Goal: Information Seeking & Learning: Learn about a topic

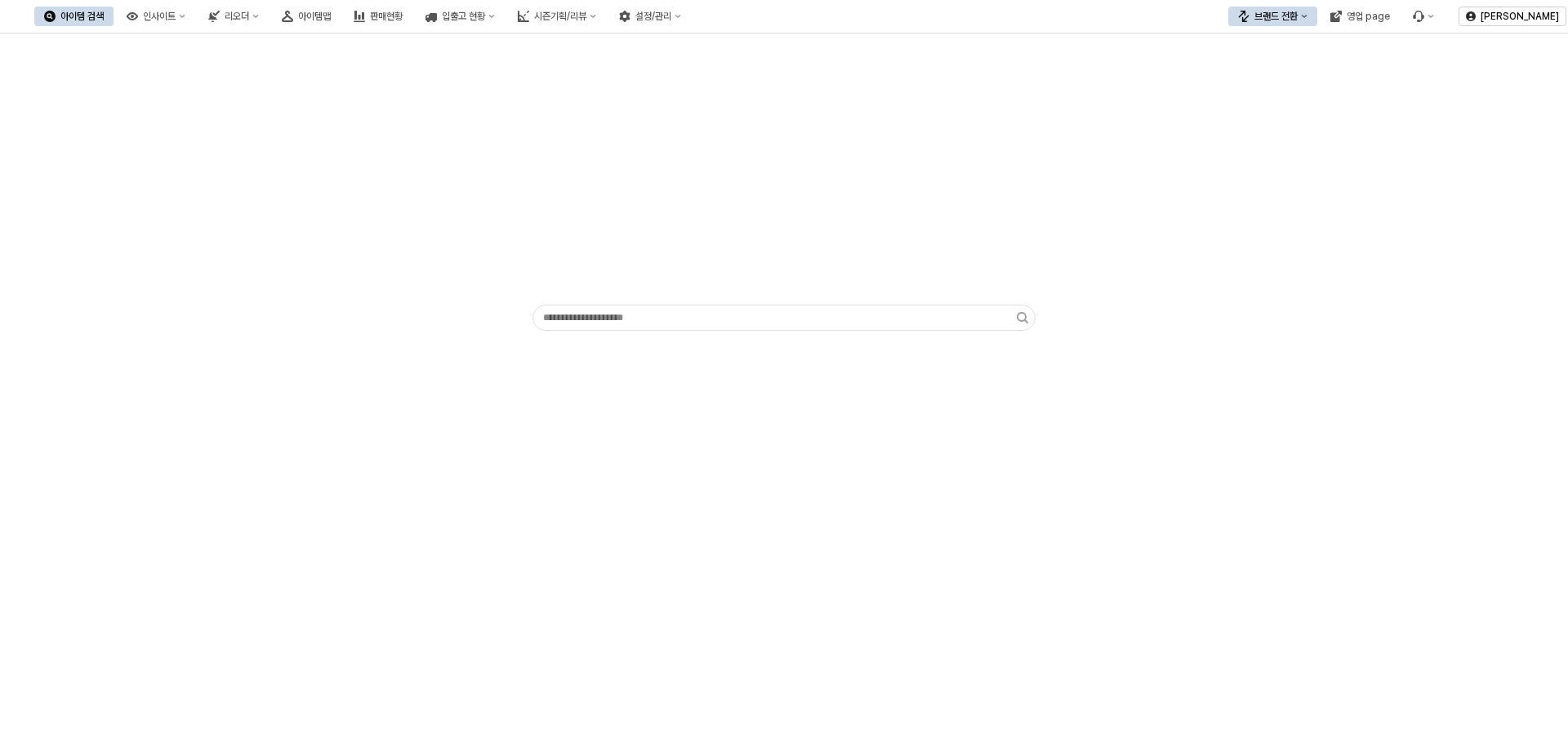
click at [694, 471] on div "App Frame" at bounding box center [784, 389] width 1568 height 711
click at [485, 13] on div "입출고 현황" at bounding box center [463, 15] width 43 height 11
click at [608, 51] on div "입고현황(일간)" at bounding box center [607, 46] width 87 height 13
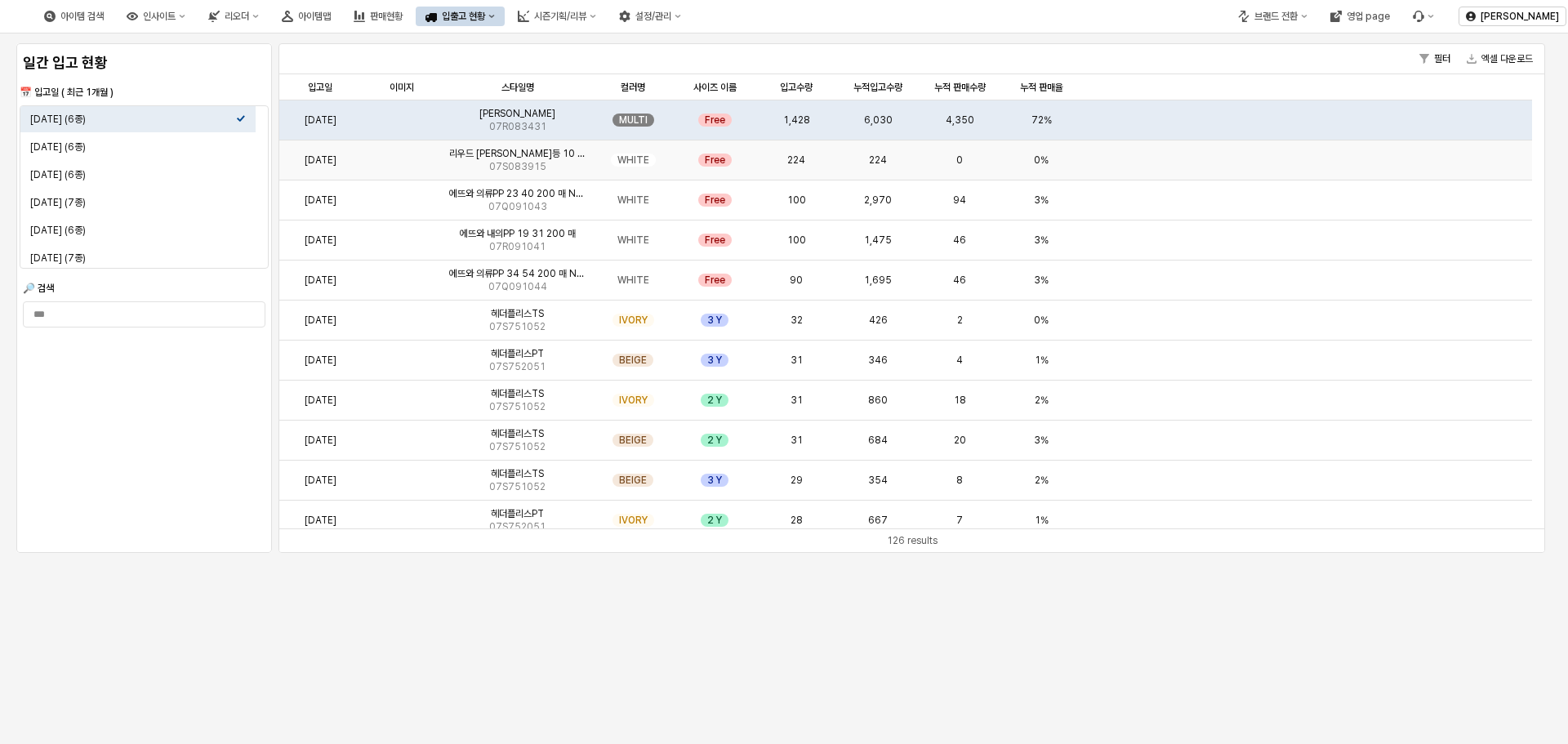
click at [563, 172] on div "리우드 래빗 무드등 10 Yr 07S083915" at bounding box center [518, 160] width 149 height 40
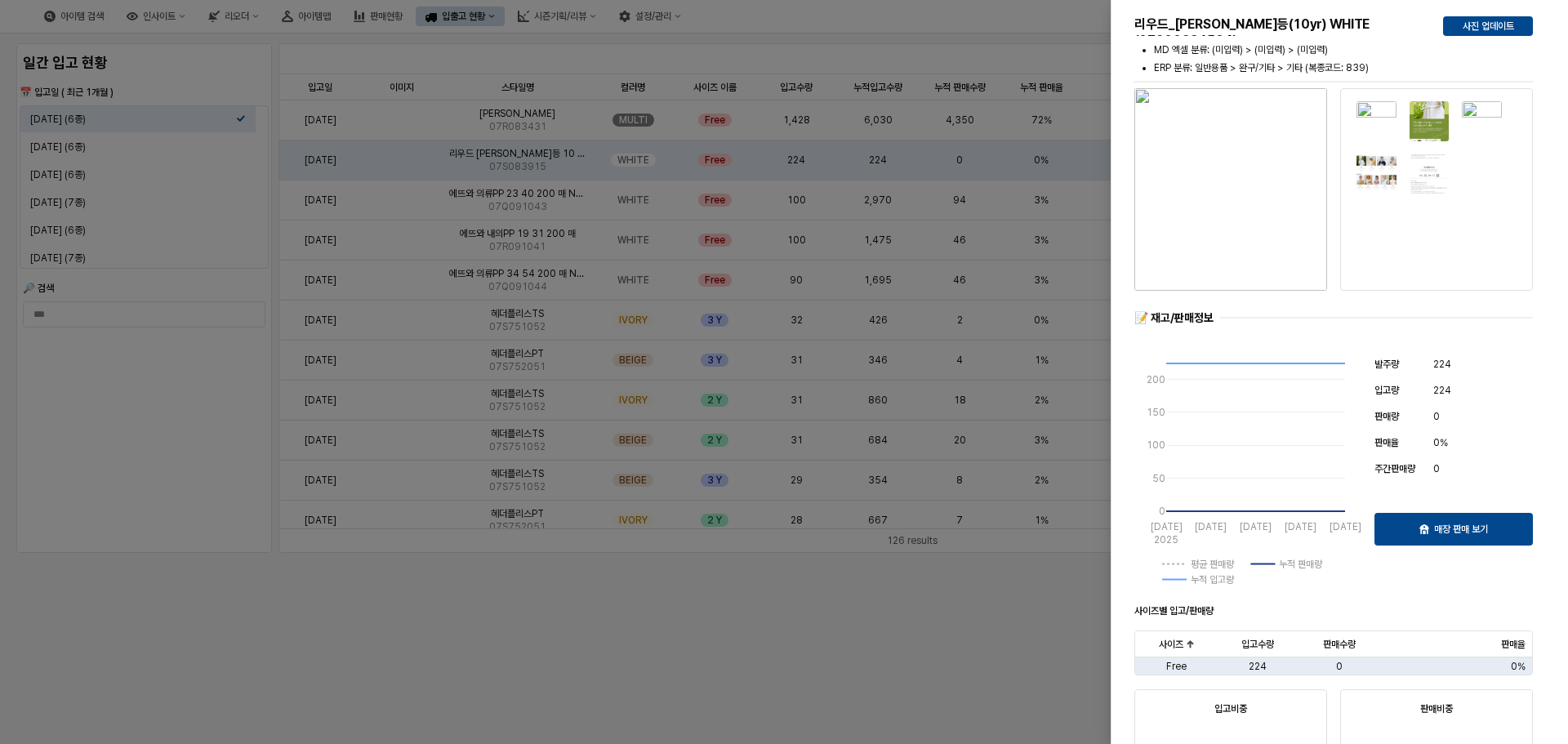
click at [672, 614] on div at bounding box center [784, 372] width 1568 height 744
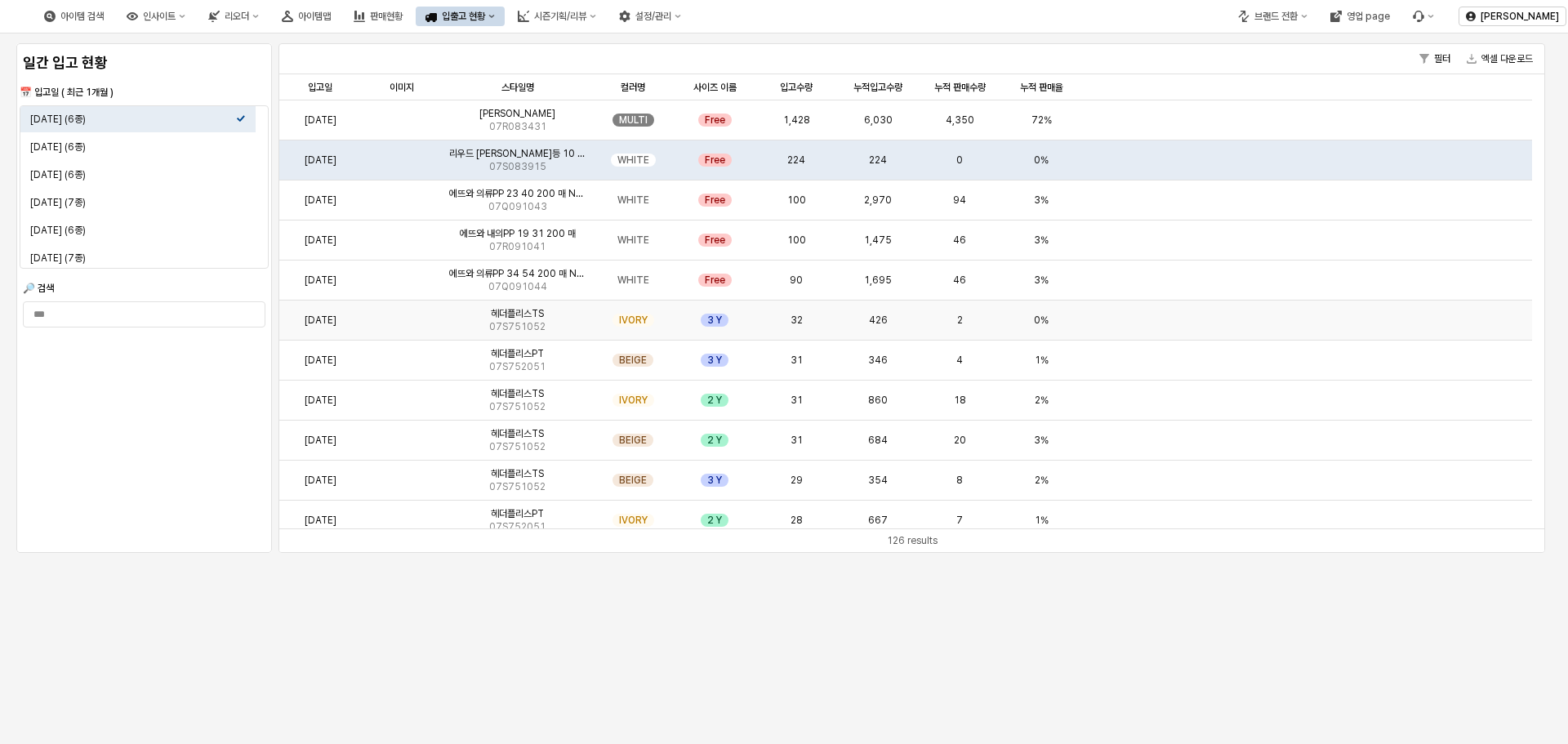
click at [784, 324] on div "32" at bounding box center [796, 320] width 82 height 40
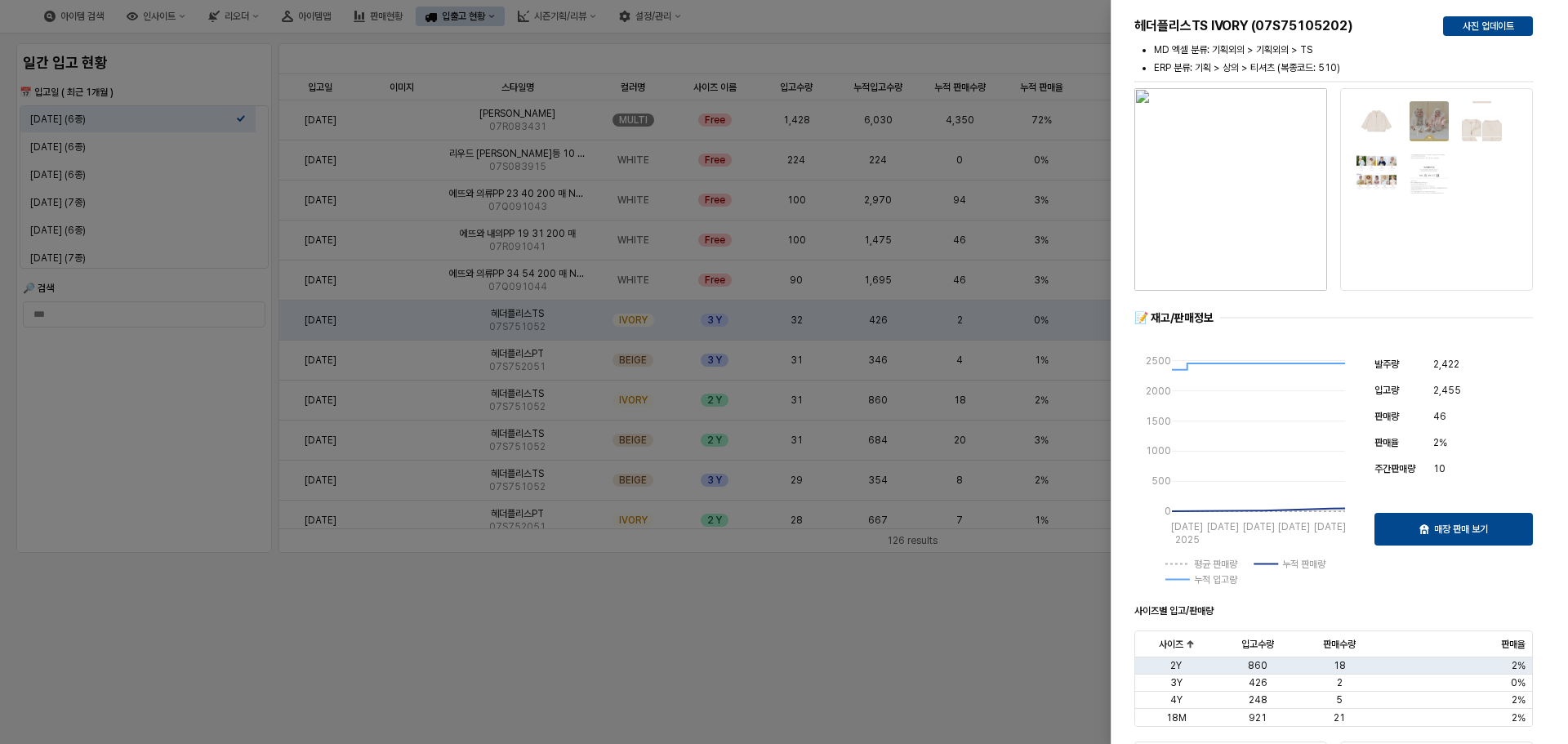
click at [768, 352] on div at bounding box center [784, 372] width 1568 height 744
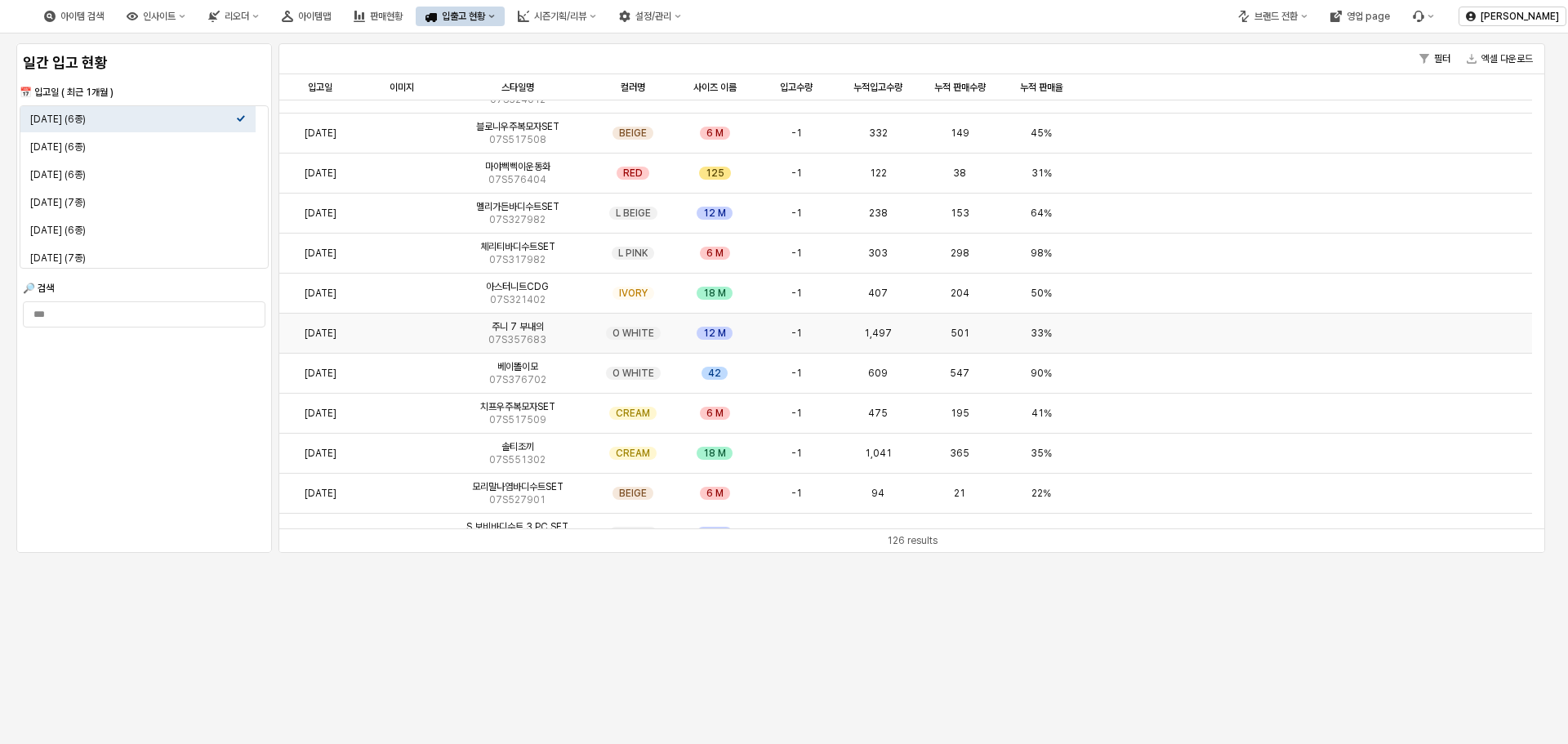
scroll to position [1388, 0]
click at [403, 21] on div "판매현황" at bounding box center [386, 15] width 33 height 11
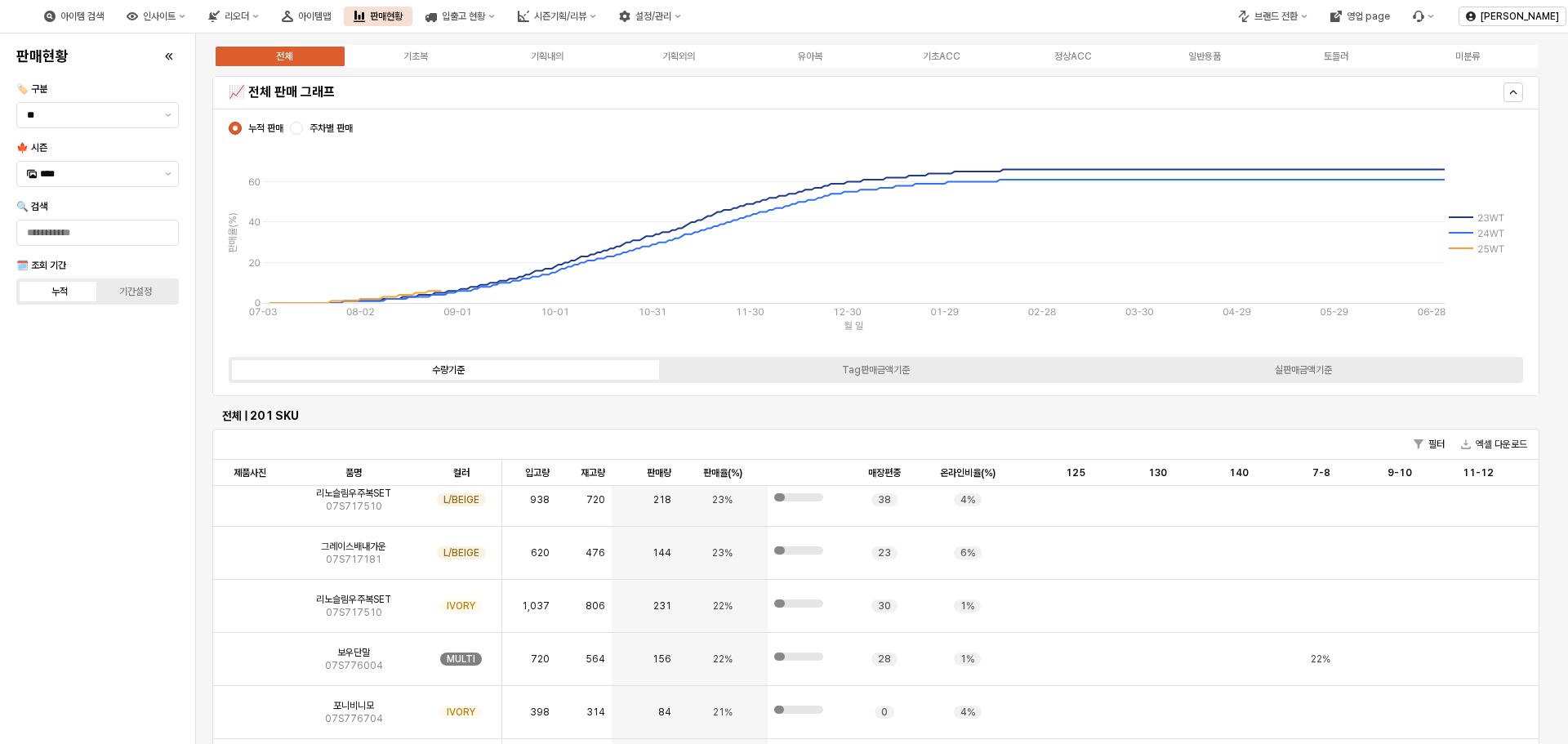
scroll to position [82, 0]
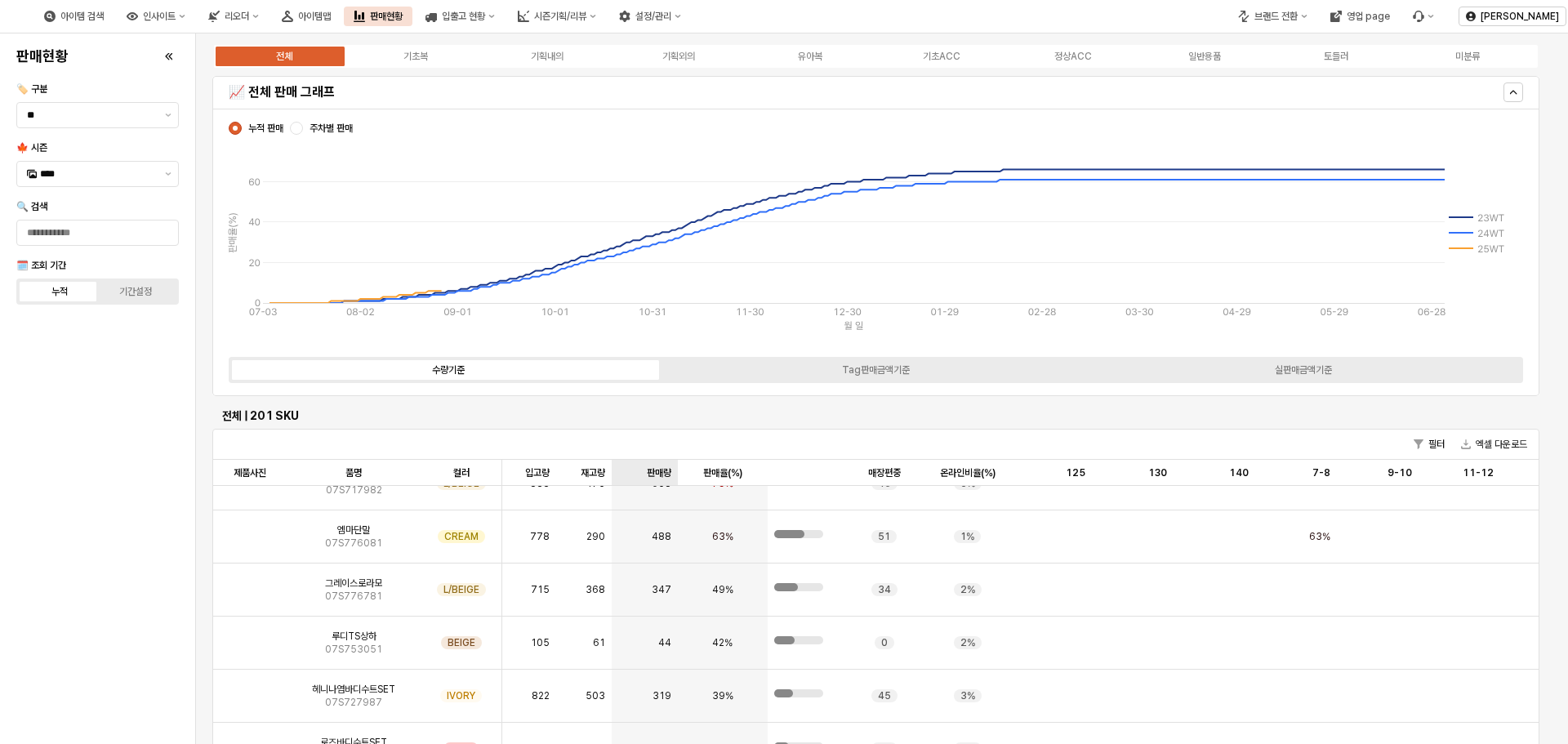
click at [658, 467] on div "판매량 판매량" at bounding box center [645, 473] width 65 height 26
click at [659, 469] on div "판매량 판매량" at bounding box center [645, 473] width 65 height 26
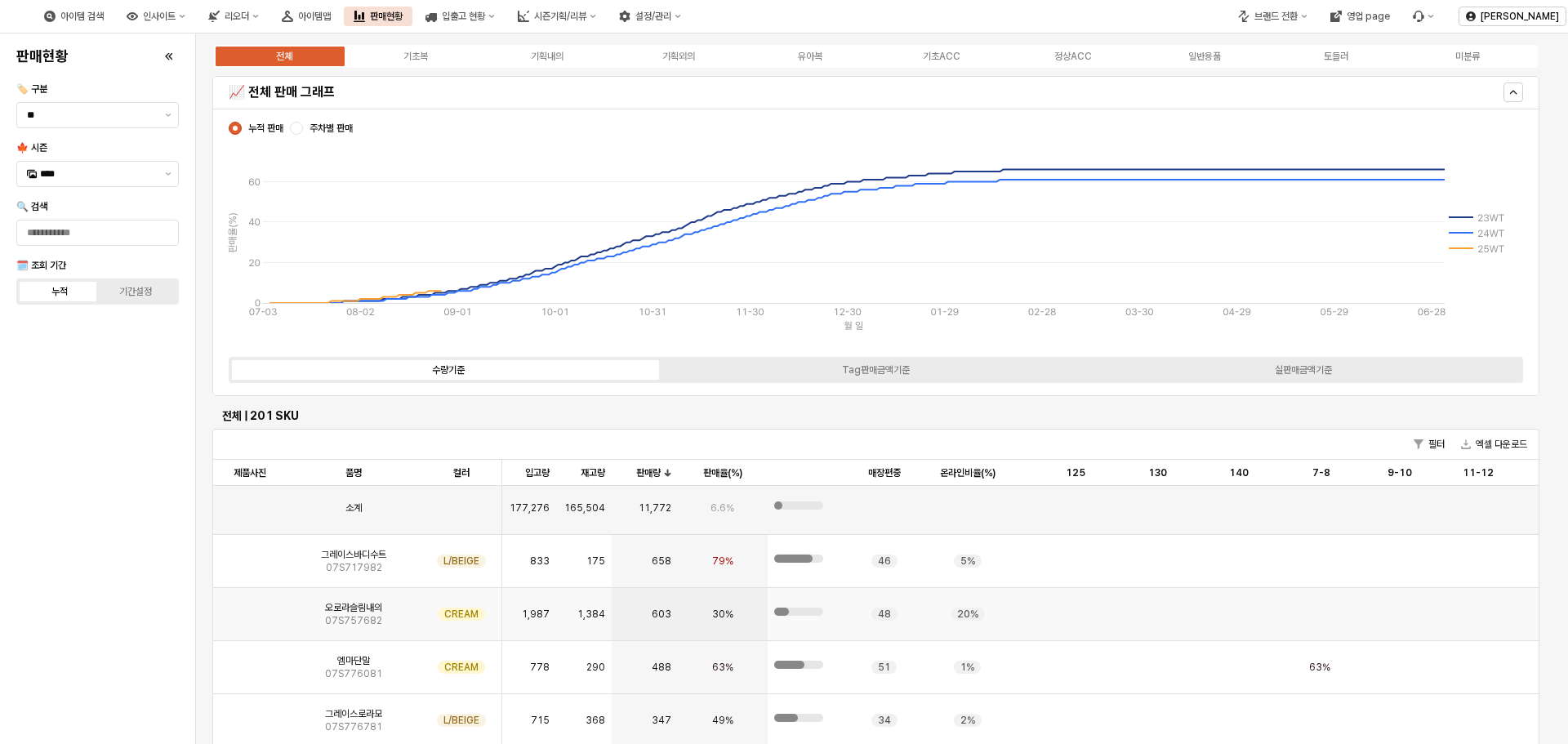
scroll to position [0, 0]
click at [250, 559] on img "App Frame" at bounding box center [250, 559] width 0 height 0
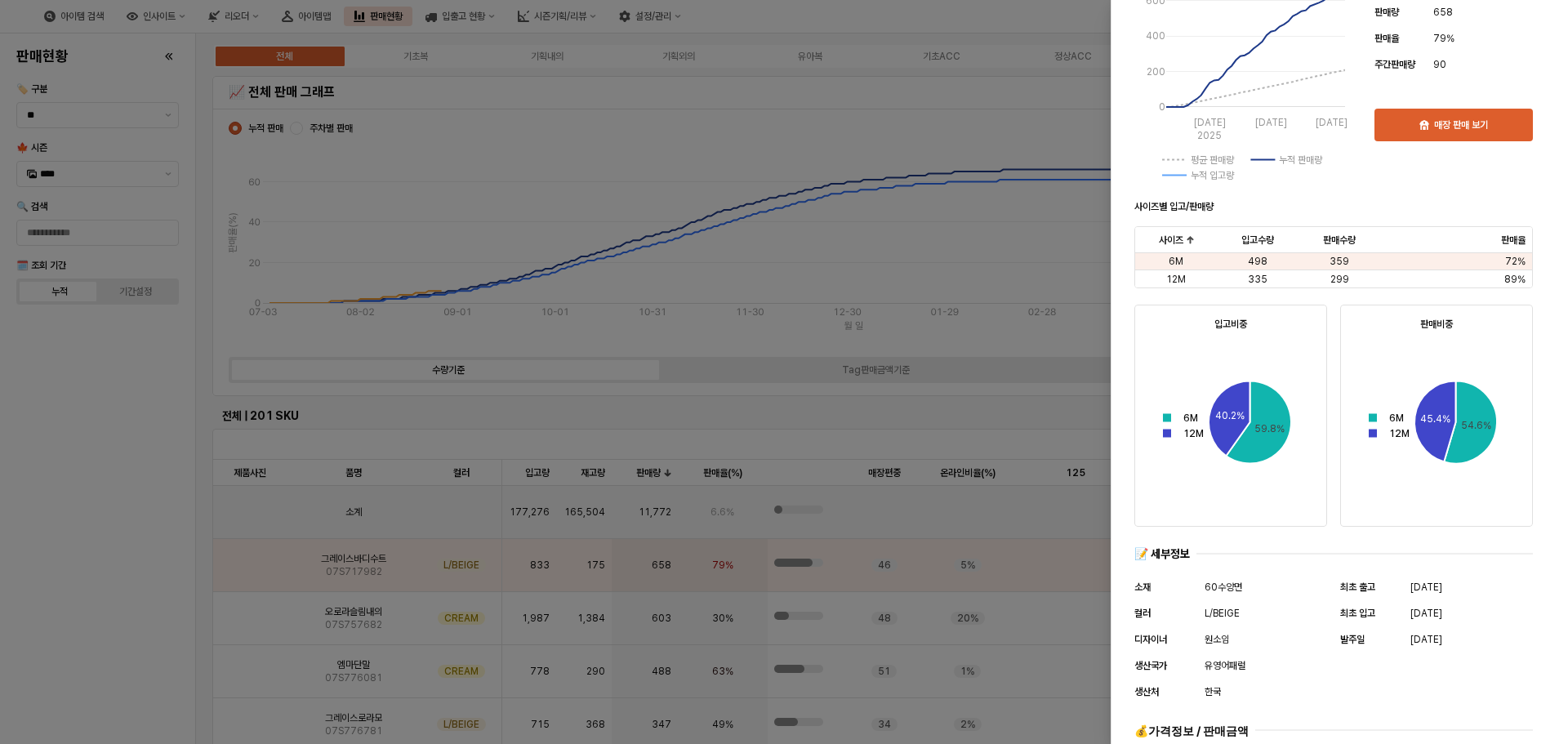
scroll to position [540, 0]
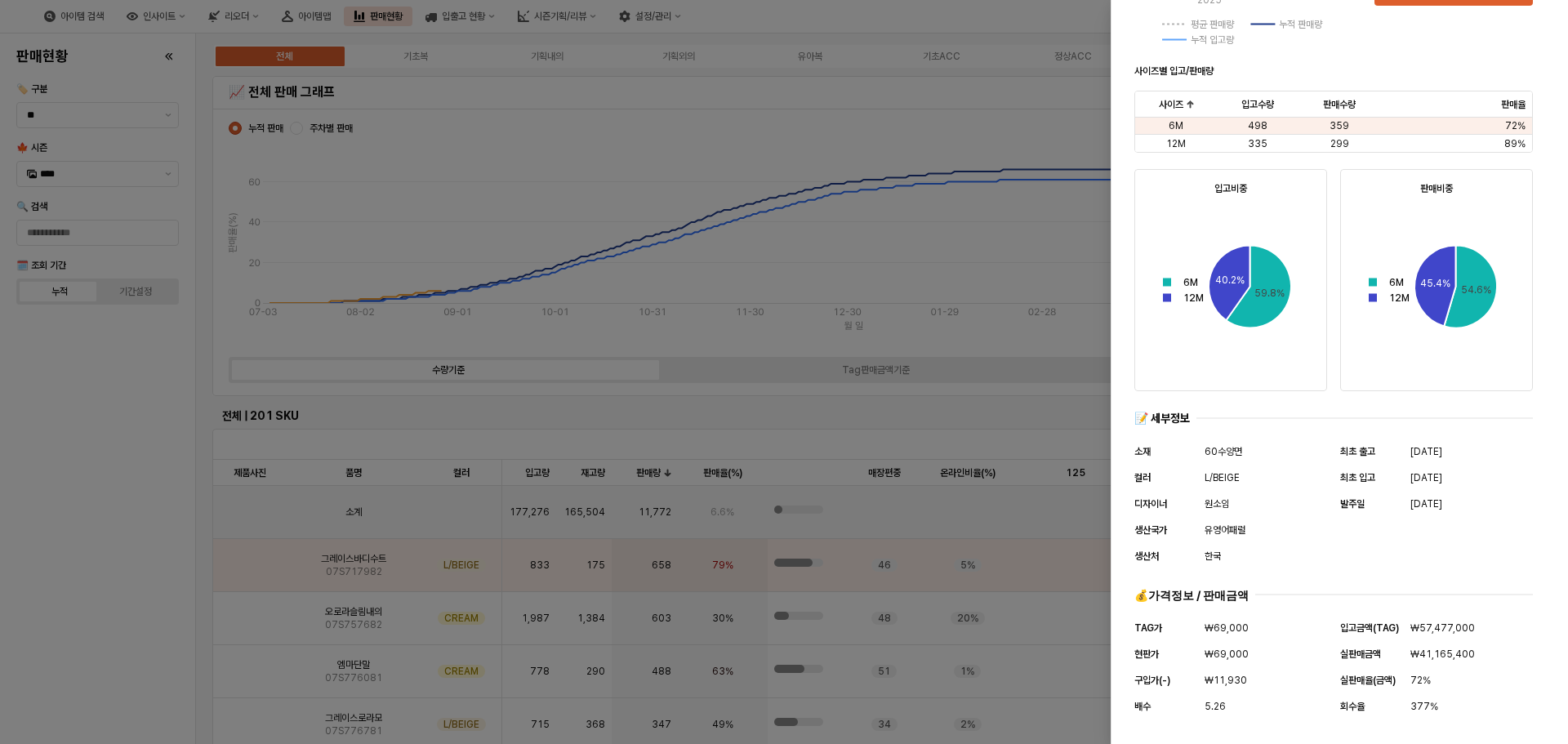
click at [1049, 437] on div at bounding box center [784, 372] width 1568 height 744
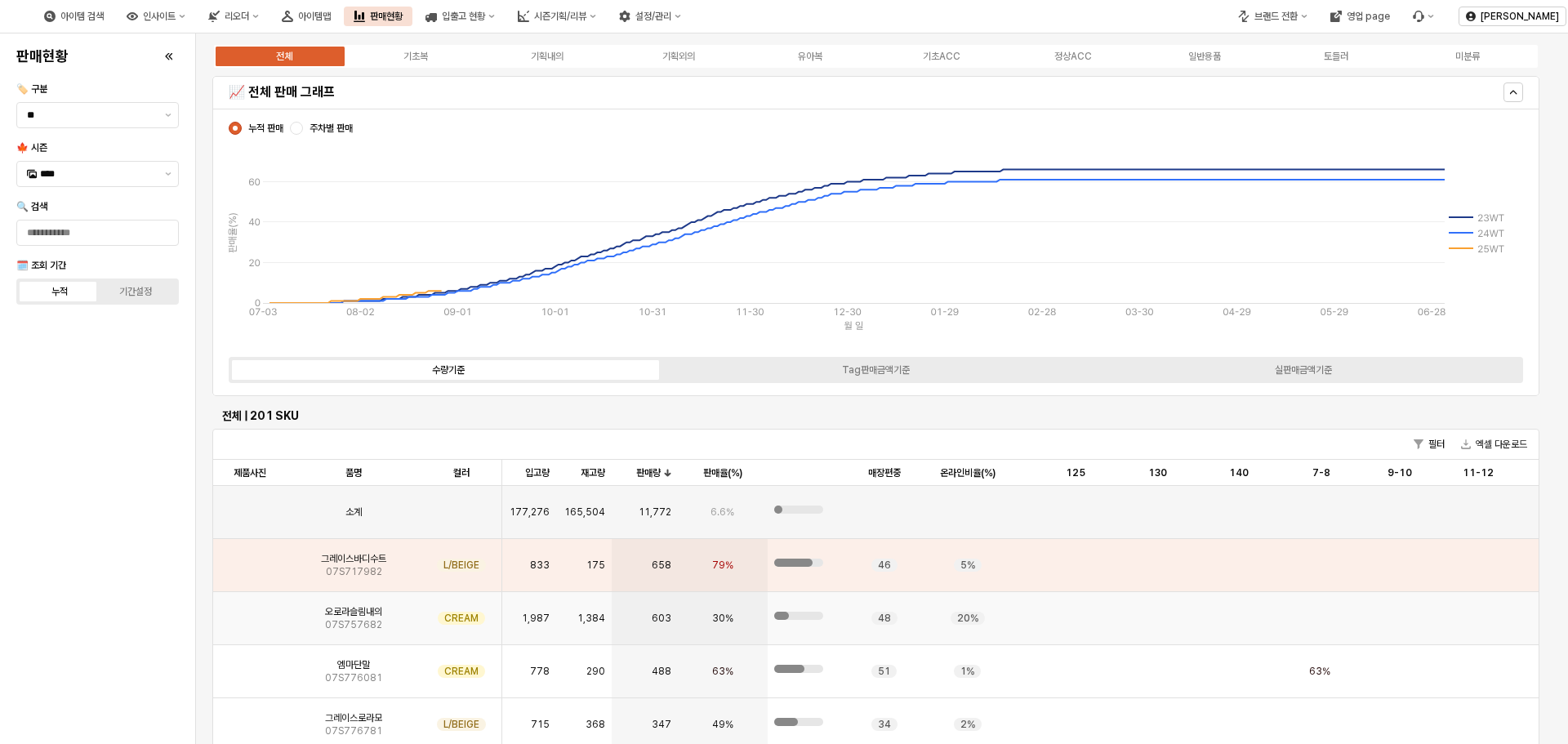
click at [375, 614] on span "오로라슬림내의" at bounding box center [354, 611] width 58 height 13
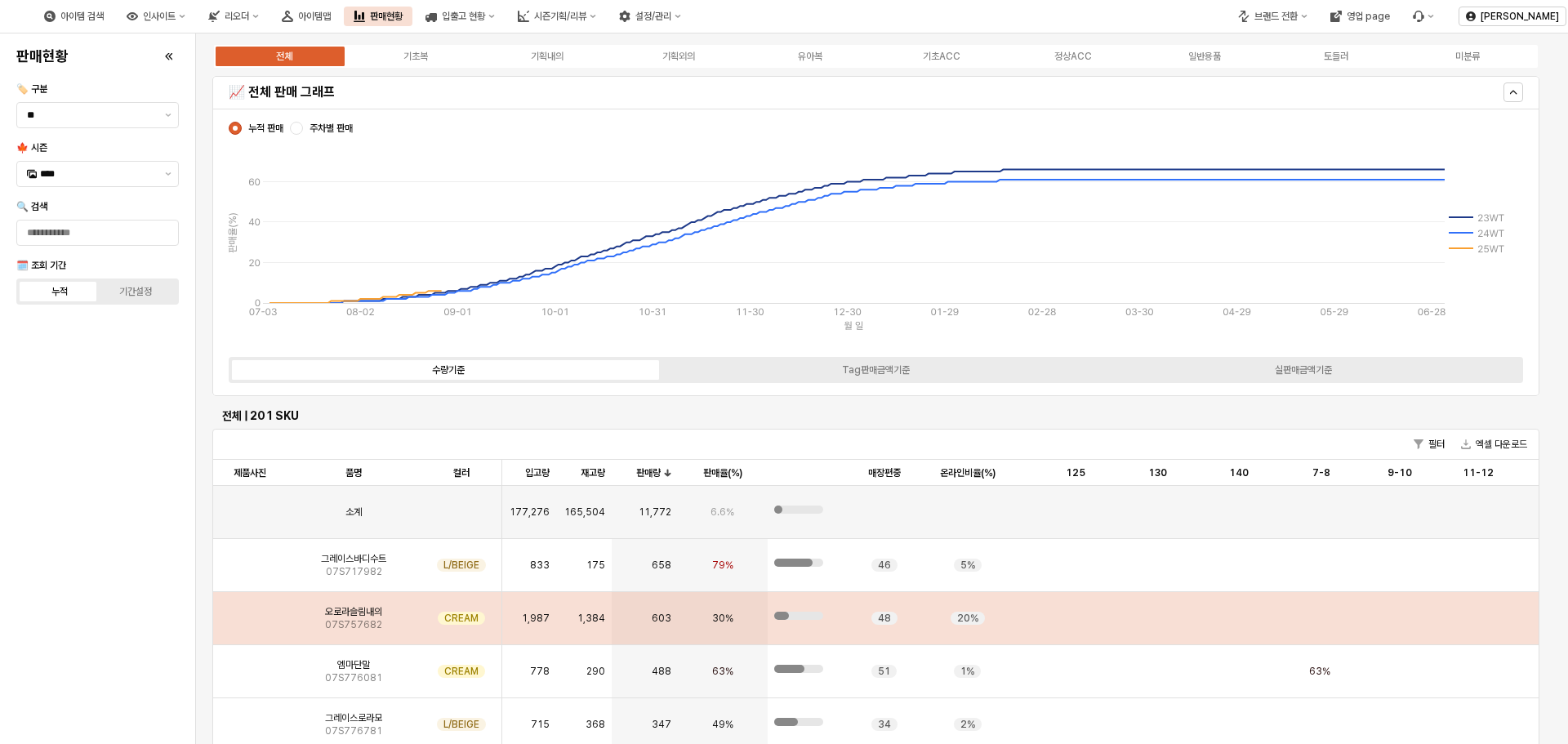
click at [250, 612] on img "App Frame" at bounding box center [250, 612] width 0 height 0
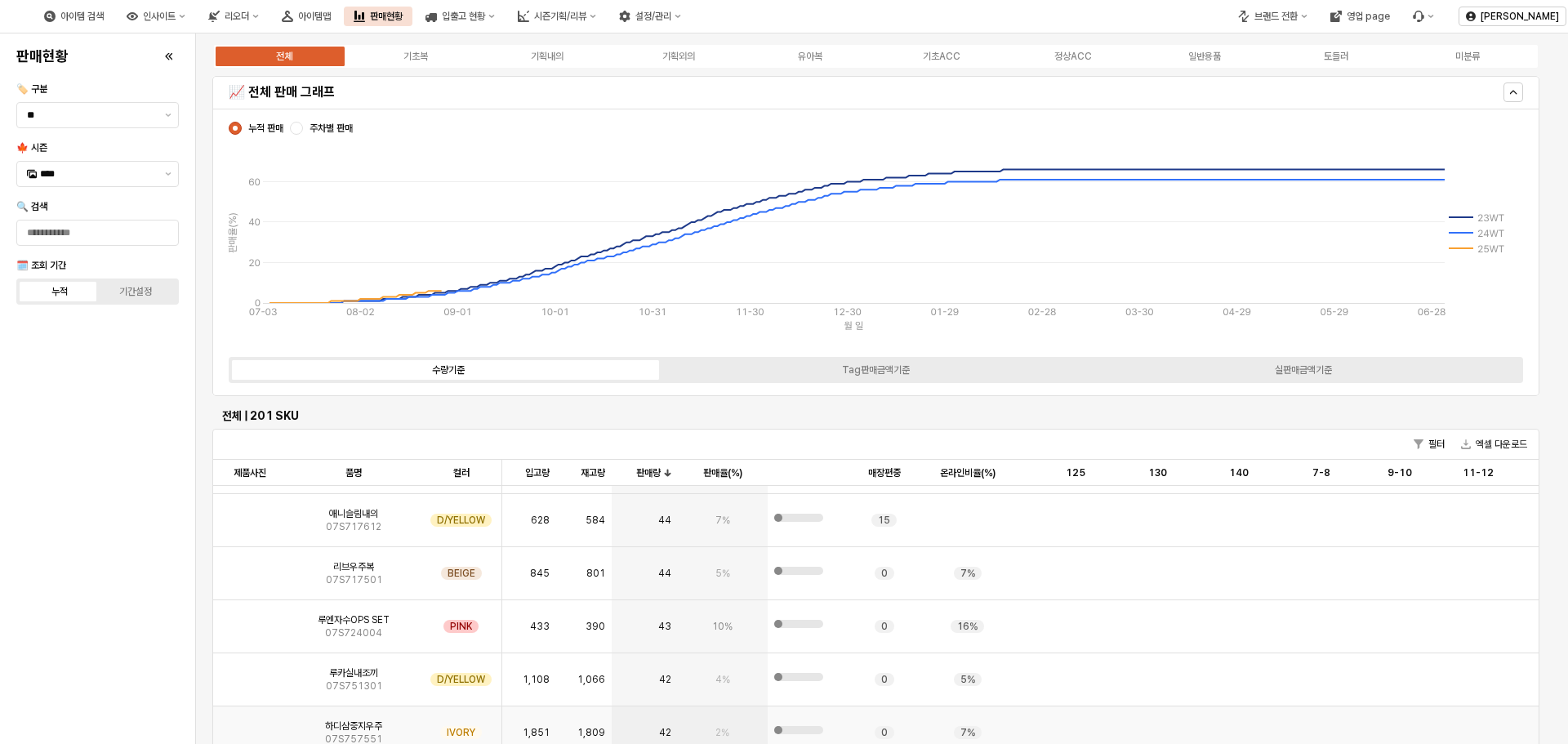
scroll to position [4001, 0]
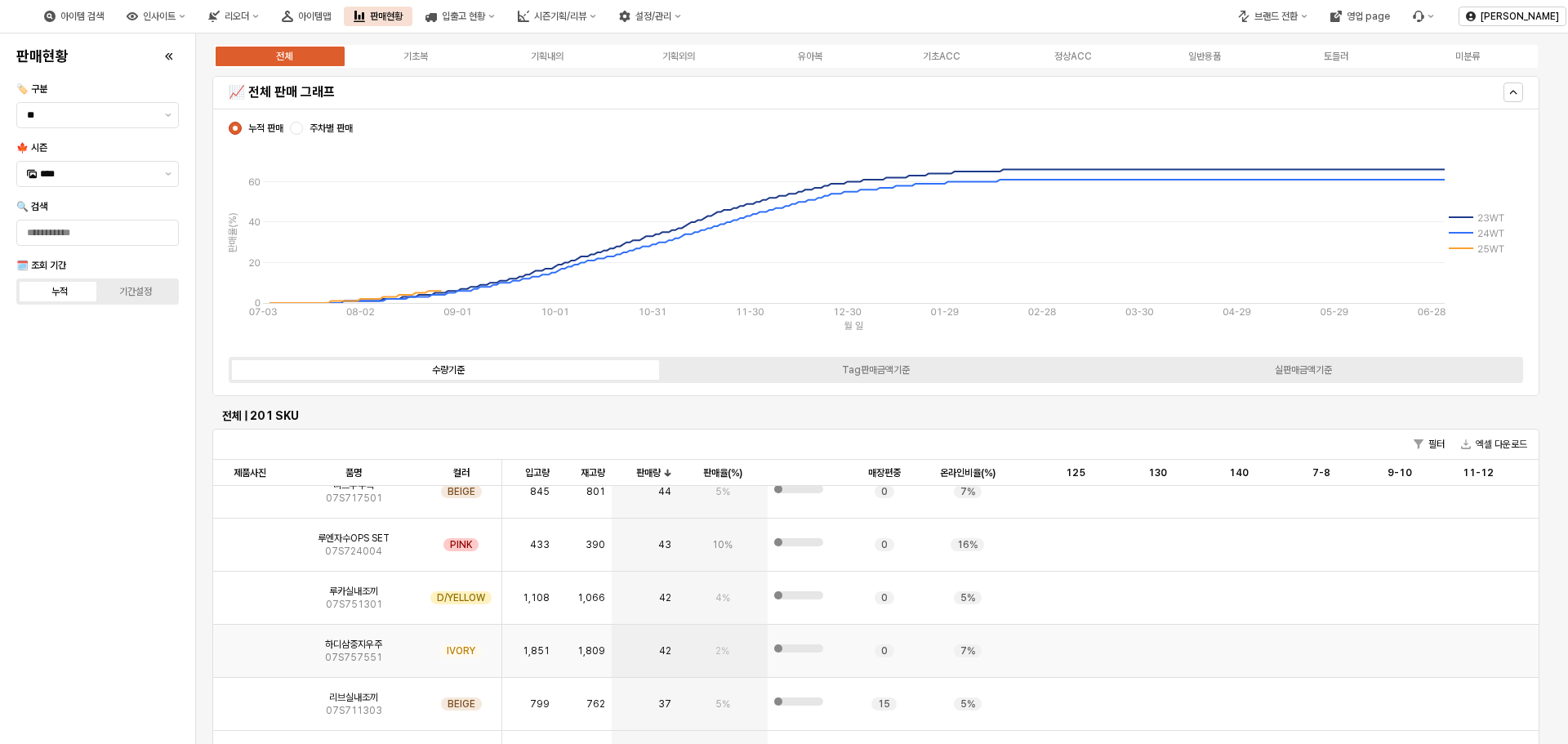
click at [250, 644] on img "App Frame" at bounding box center [250, 644] width 0 height 0
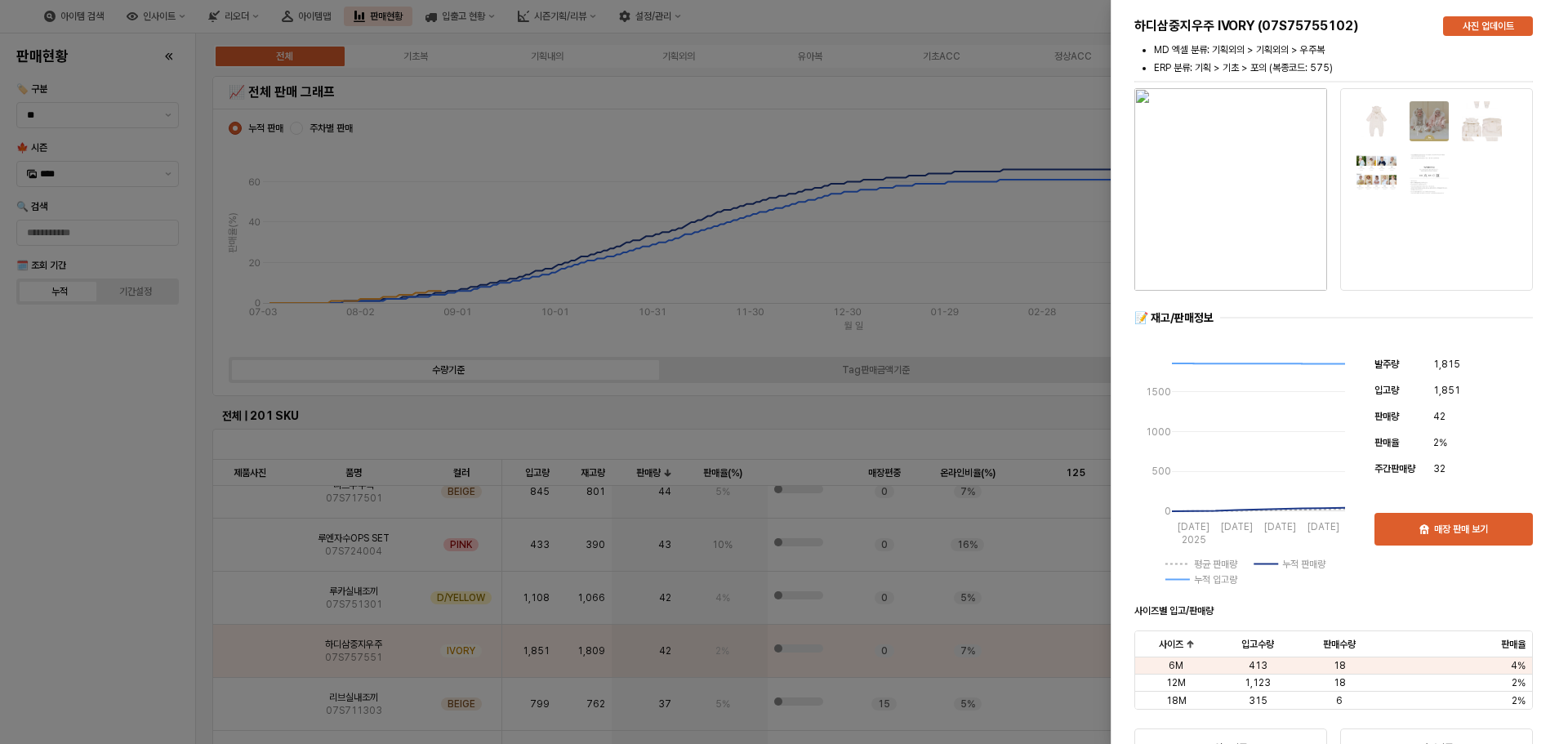
click at [133, 546] on div at bounding box center [784, 372] width 1568 height 744
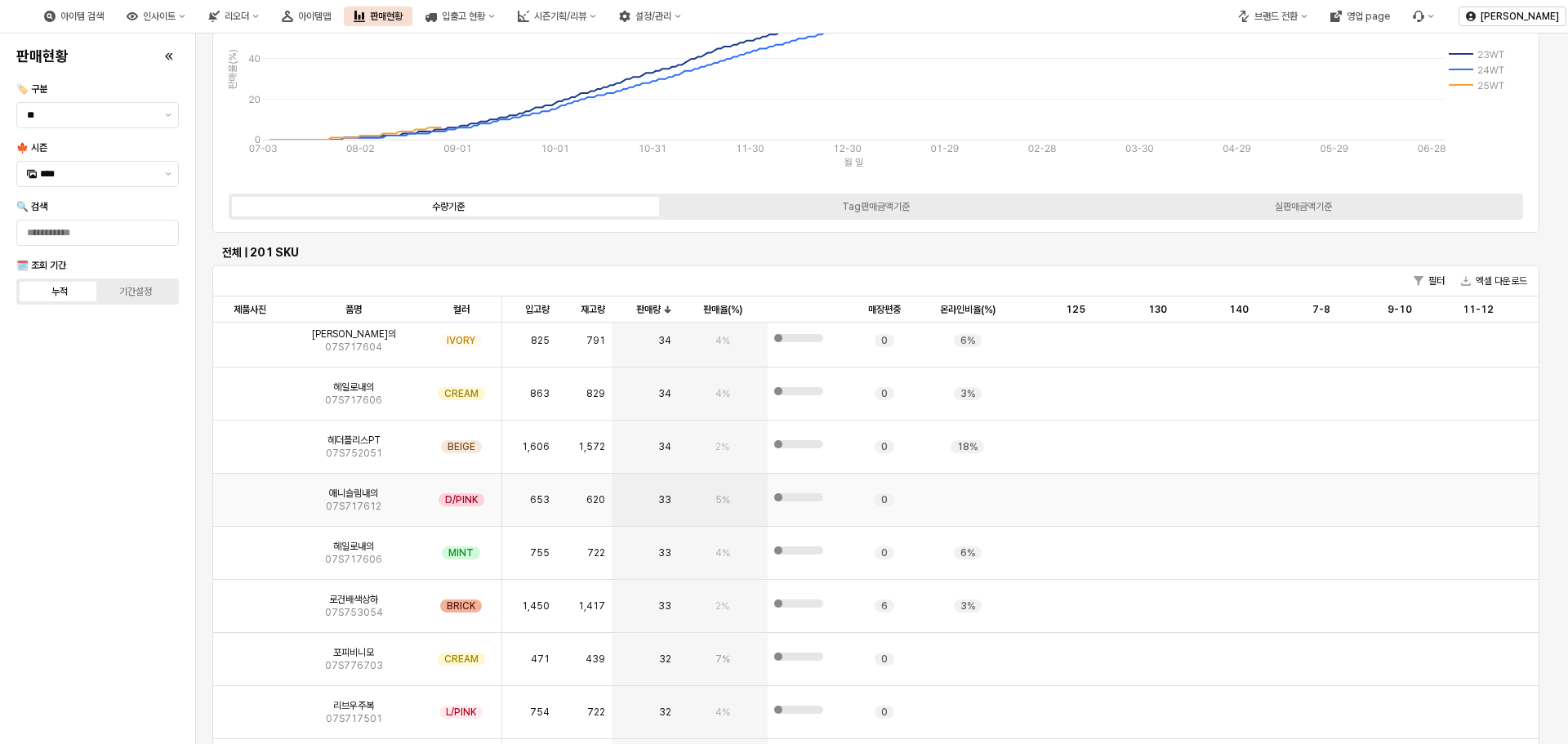
scroll to position [4654, 0]
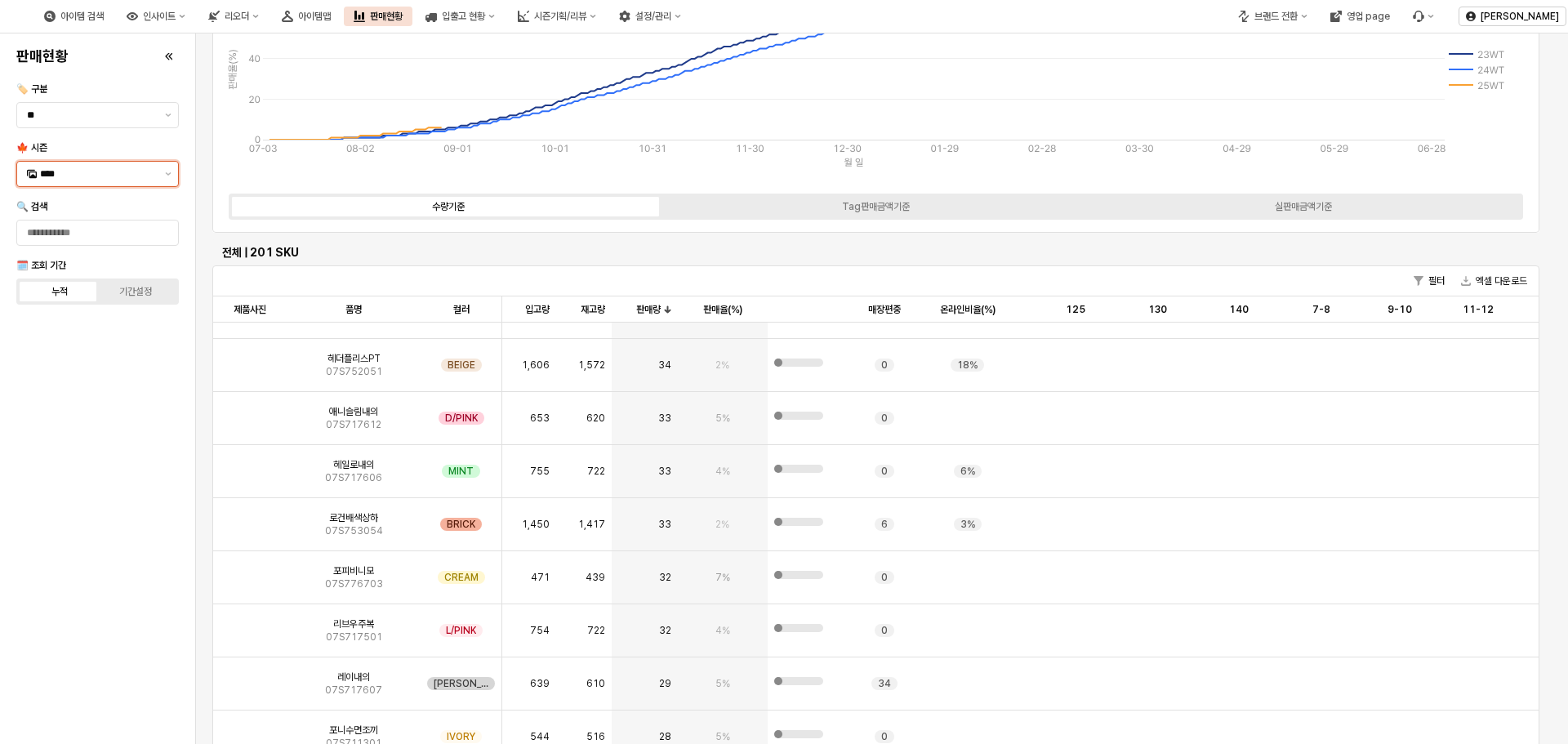
click at [137, 180] on input "****" at bounding box center [98, 173] width 115 height 16
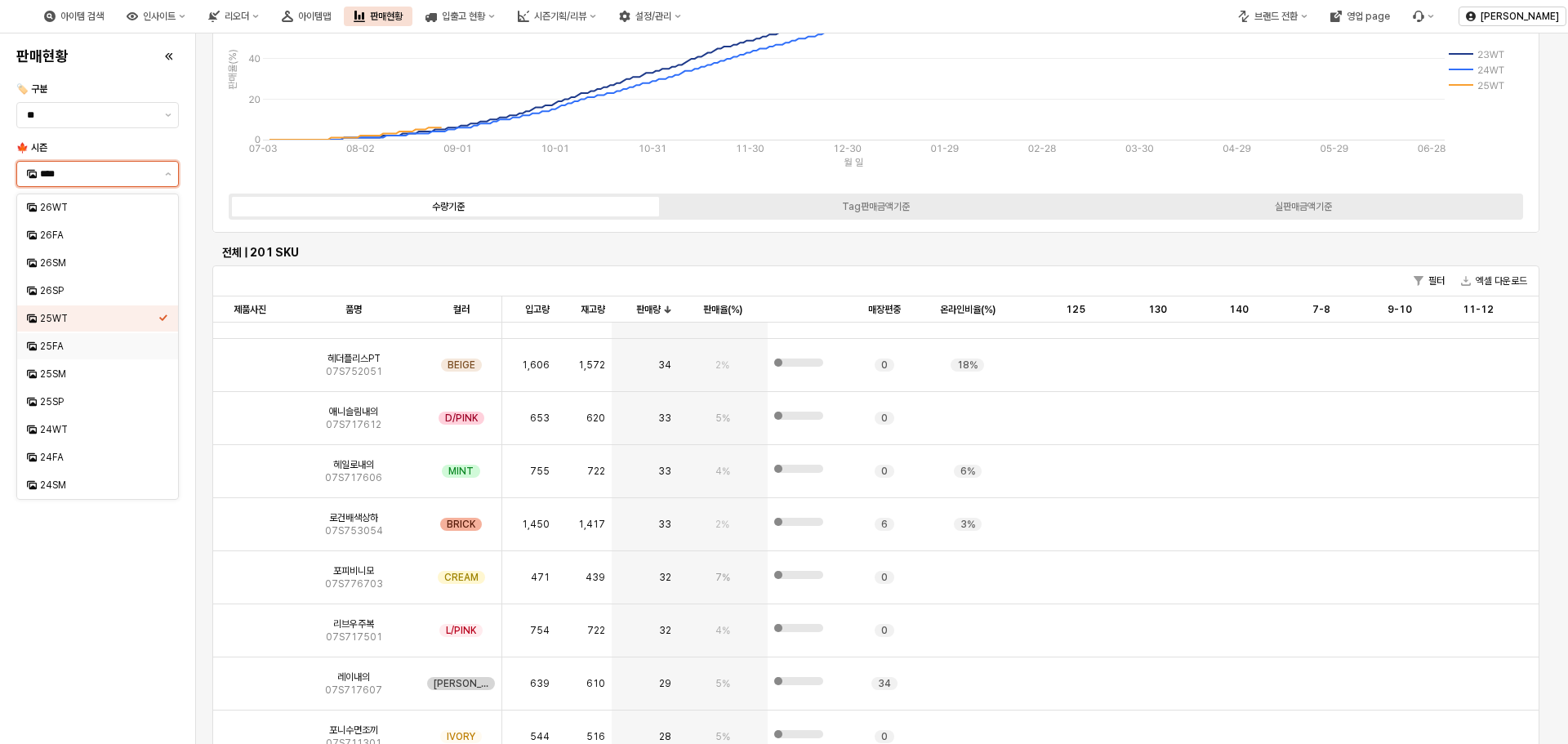
click at [94, 352] on div "25FA" at bounding box center [100, 346] width 118 height 13
type input "****"
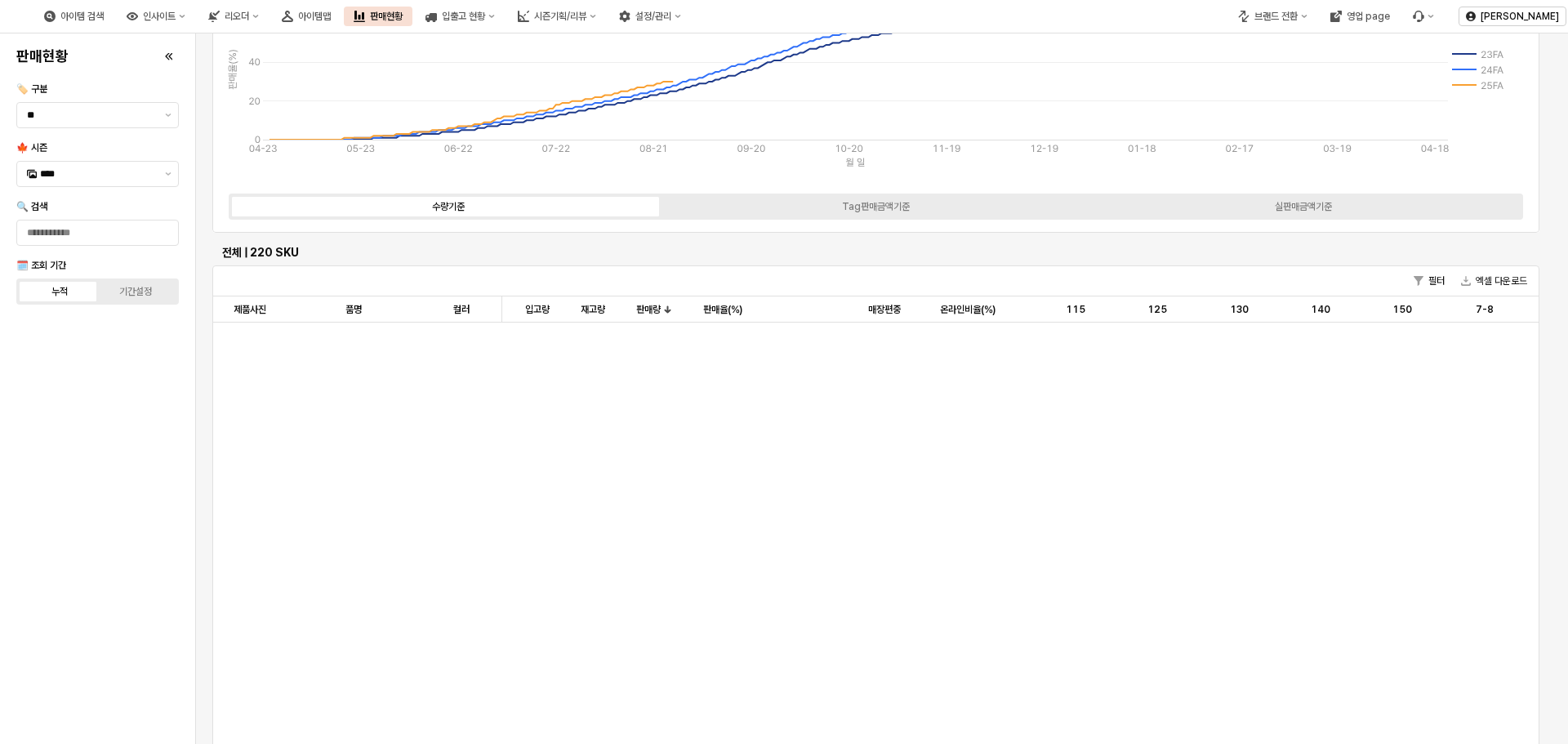
scroll to position [0, 0]
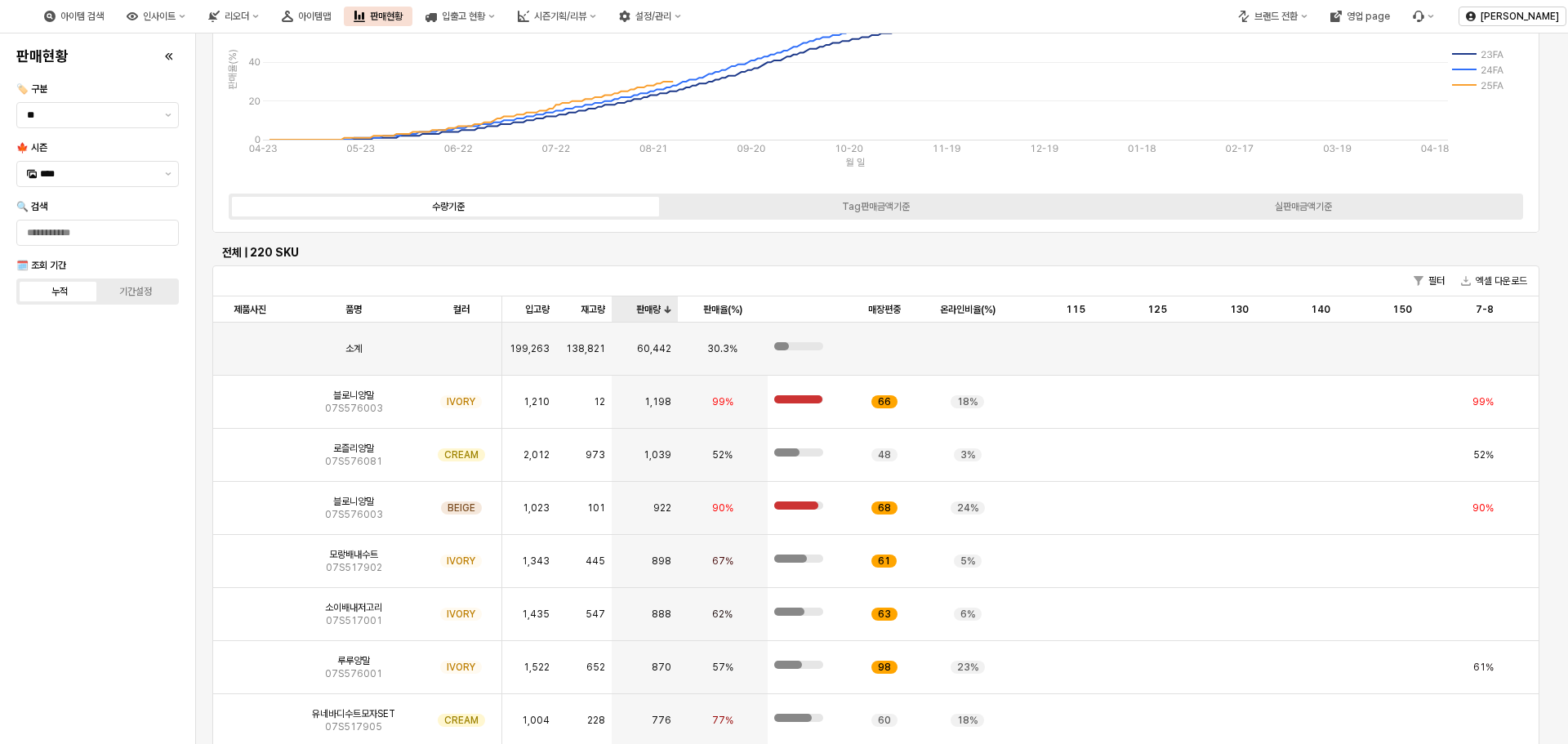
click at [663, 312] on div "판매량 판매량" at bounding box center [645, 309] width 65 height 26
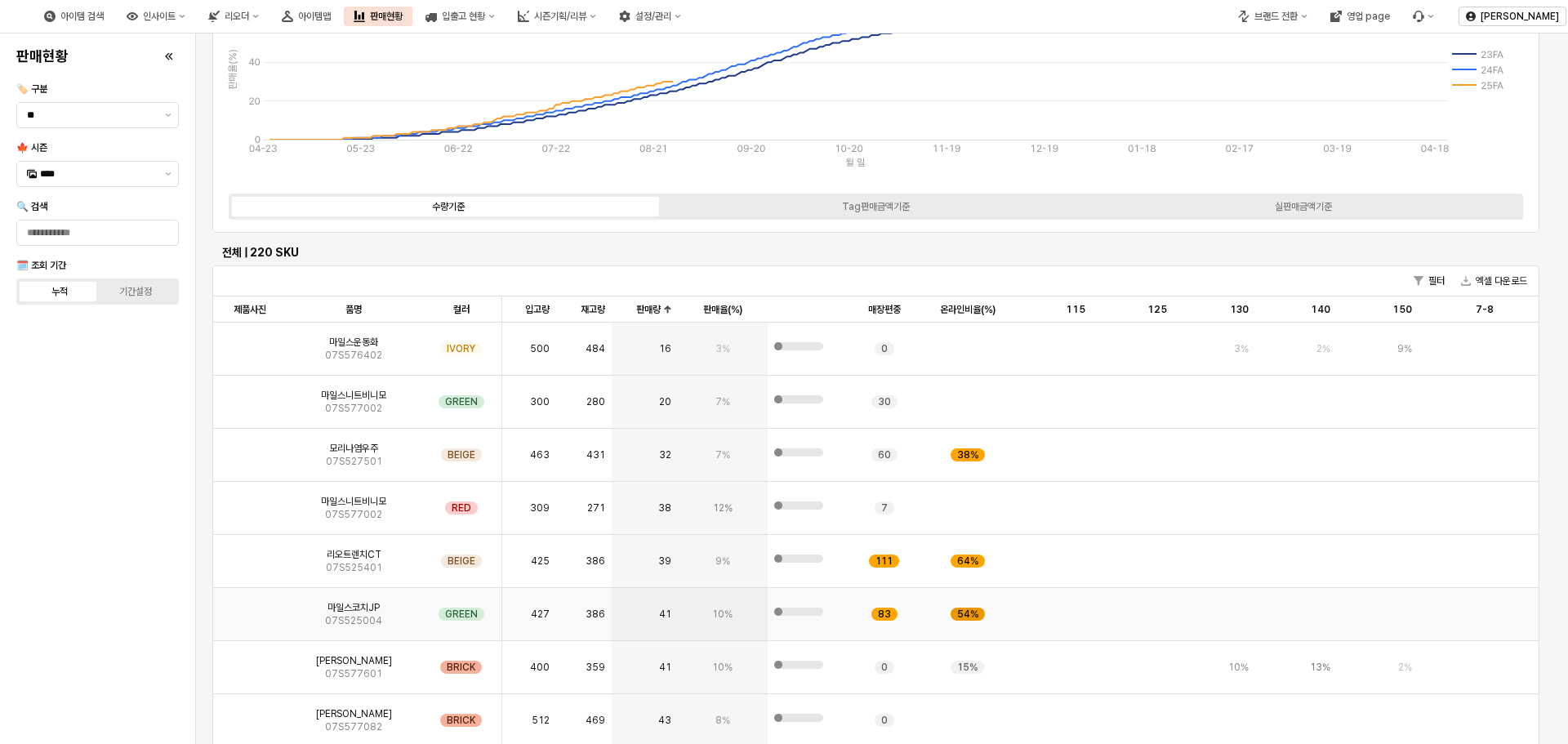
click at [953, 614] on div "54%" at bounding box center [967, 614] width 34 height 13
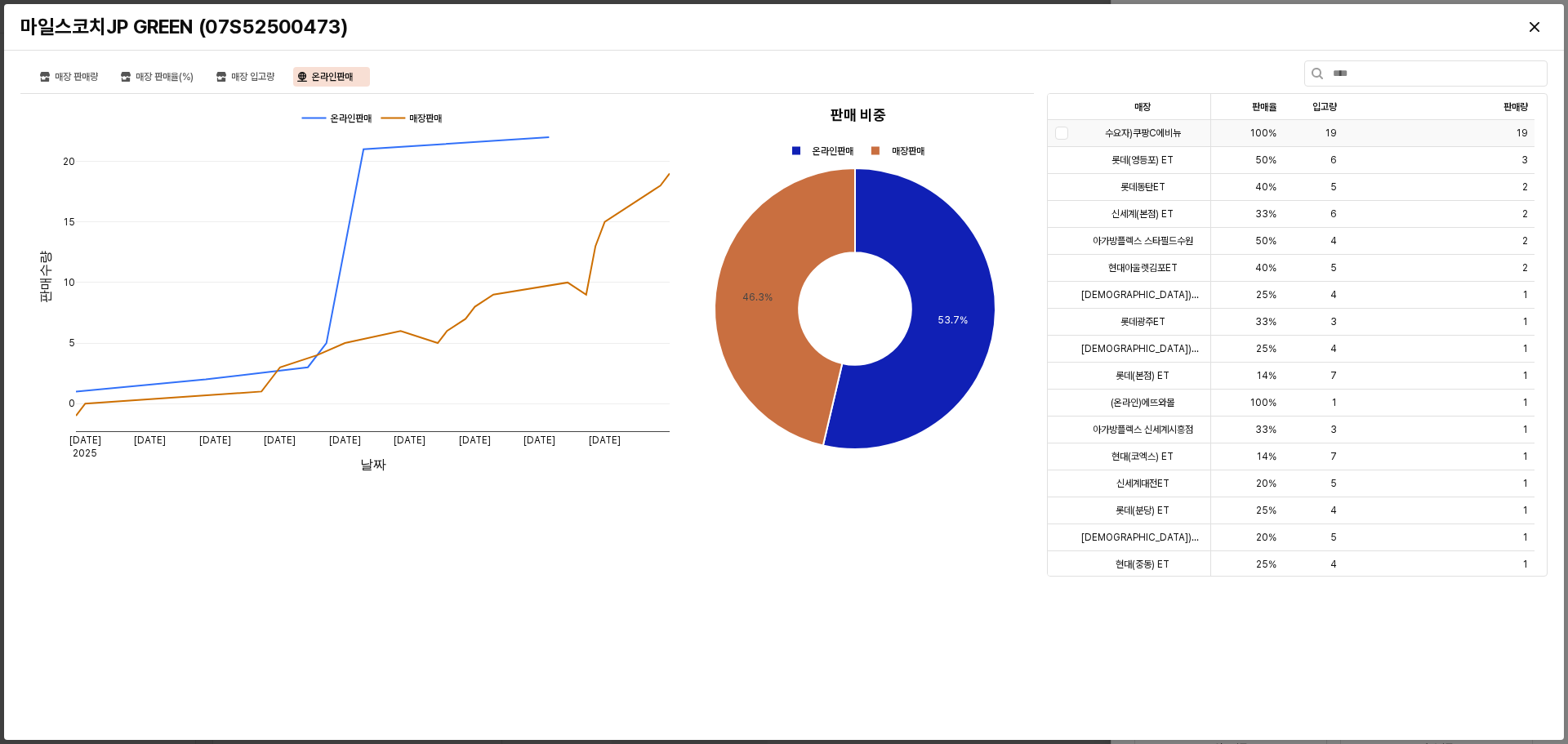
click at [1063, 134] on div at bounding box center [1061, 133] width 27 height 27
click at [1538, 28] on icon "Close" at bounding box center [1534, 27] width 9 height 9
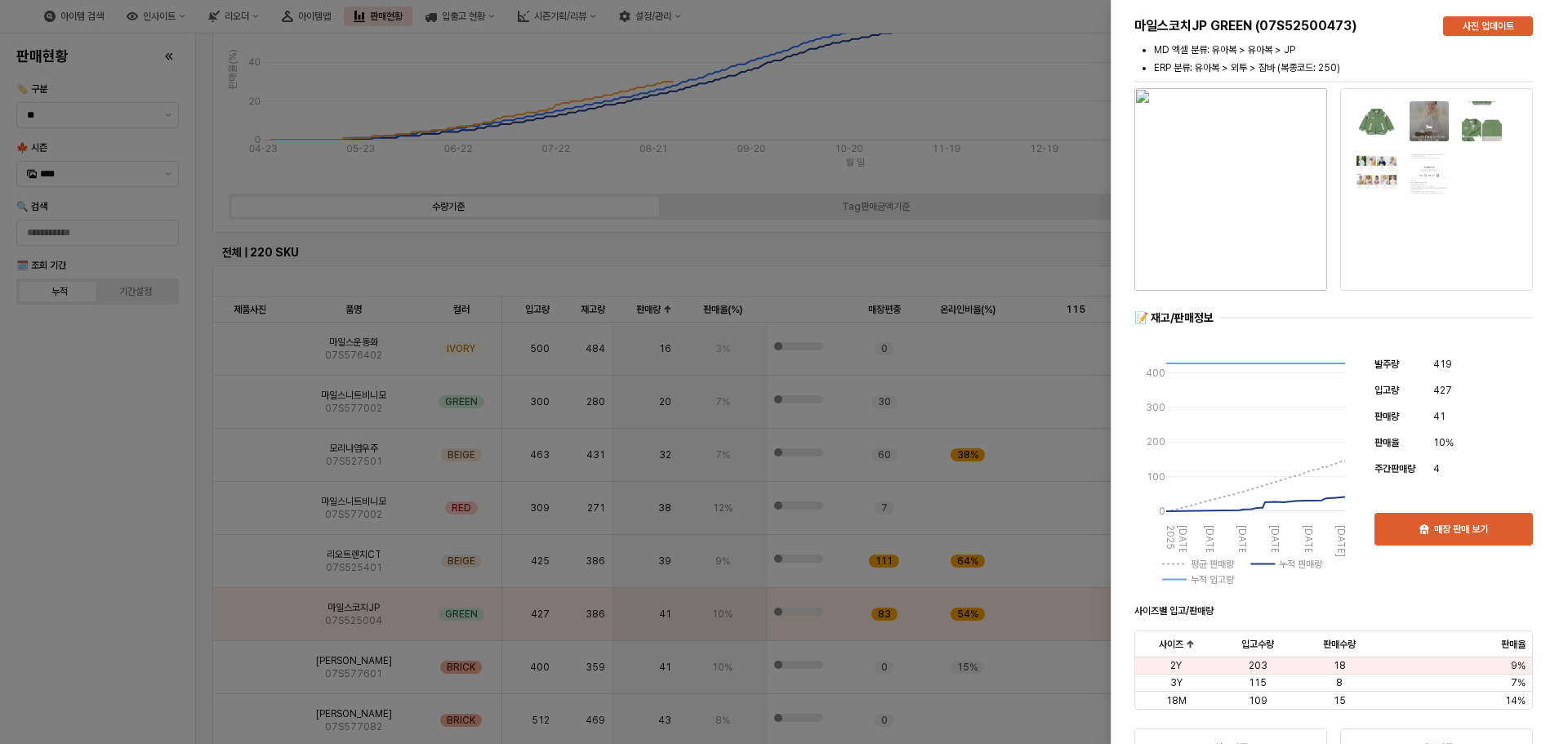
click at [1024, 274] on div at bounding box center [784, 372] width 1568 height 744
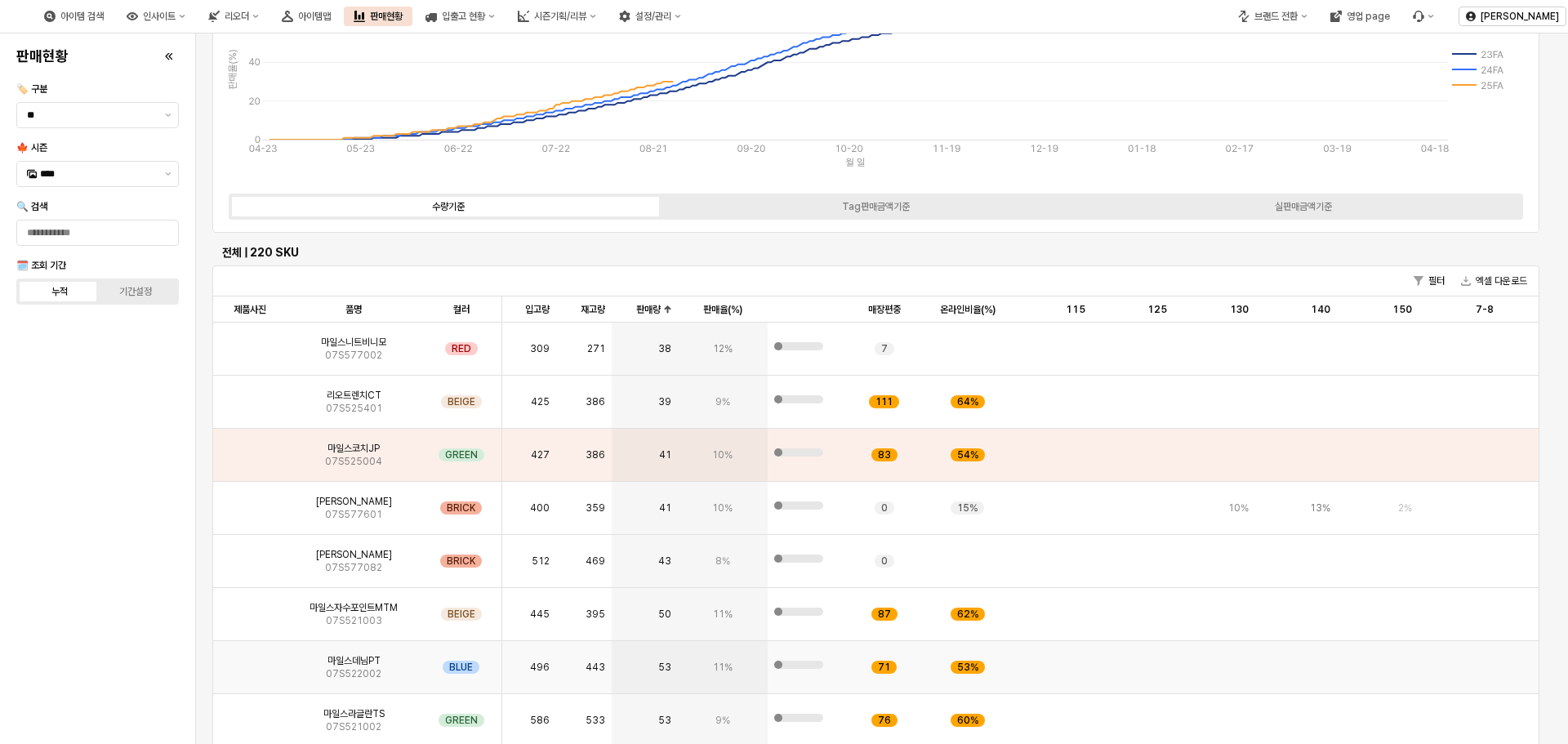
scroll to position [163, 0]
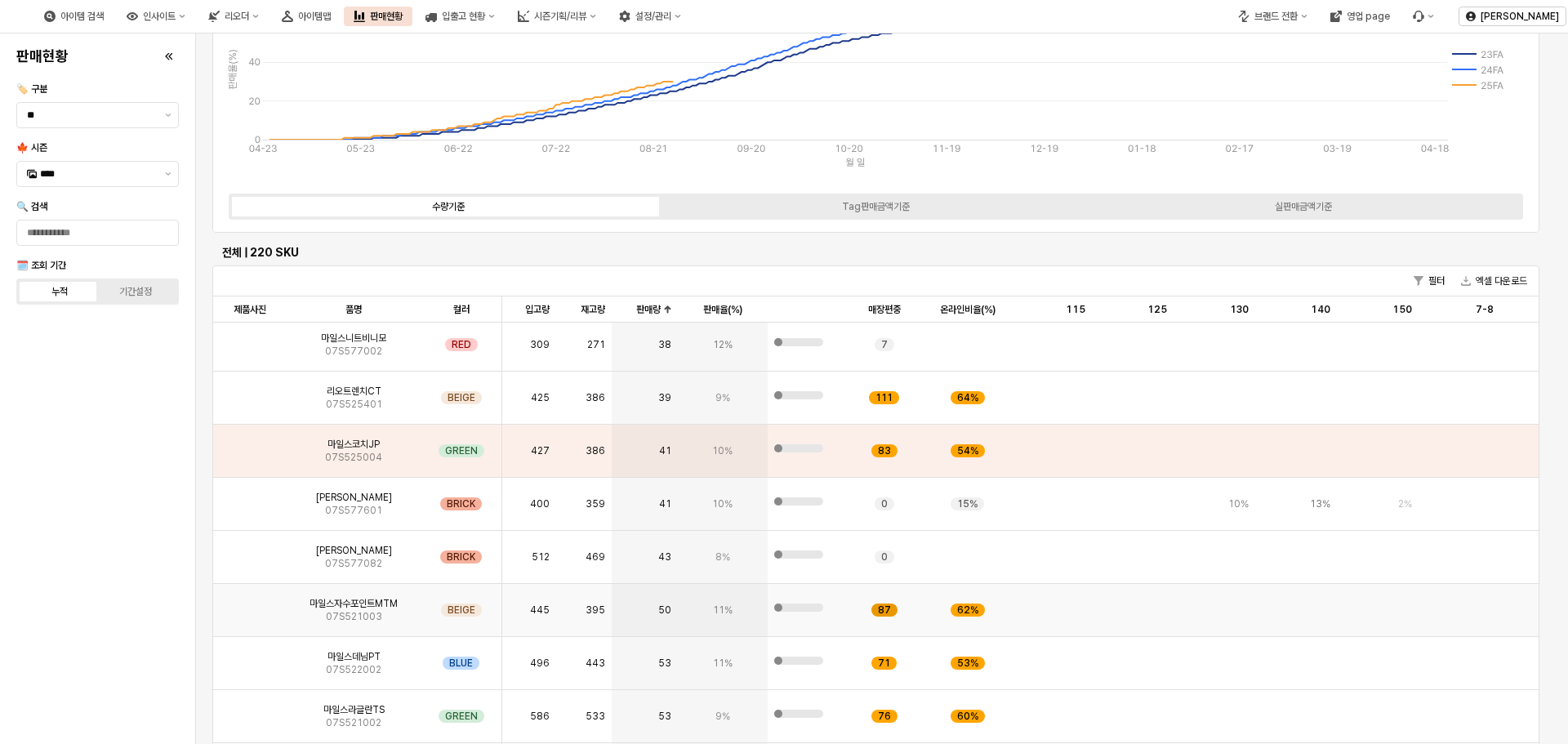
click at [893, 613] on div "87" at bounding box center [884, 609] width 26 height 13
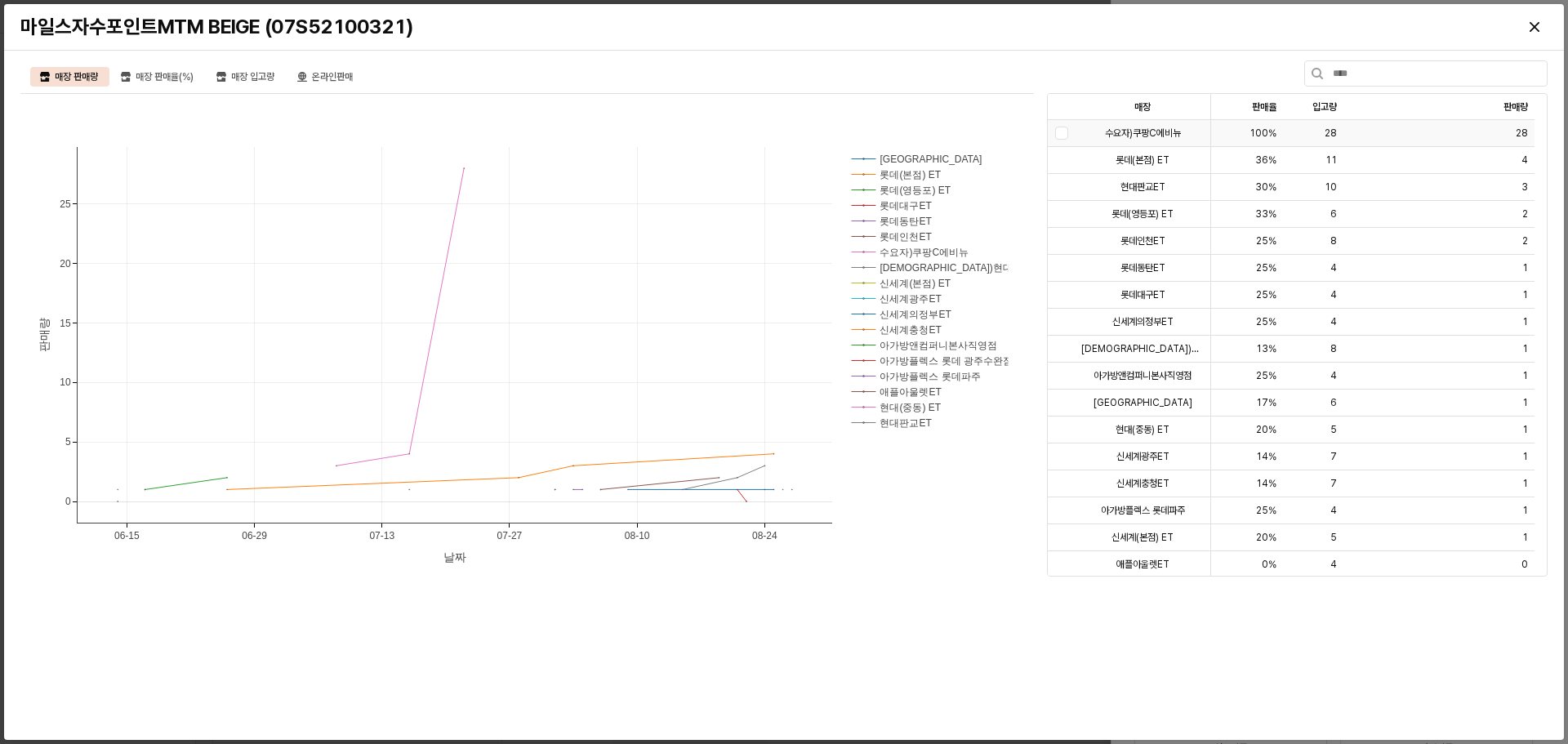
click at [1517, 138] on span "28" at bounding box center [1522, 132] width 12 height 13
click at [1529, 128] on div "28" at bounding box center [1438, 133] width 191 height 27
click at [1522, 129] on span "28" at bounding box center [1522, 132] width 12 height 13
click at [1533, 27] on icon "Close" at bounding box center [1534, 27] width 9 height 9
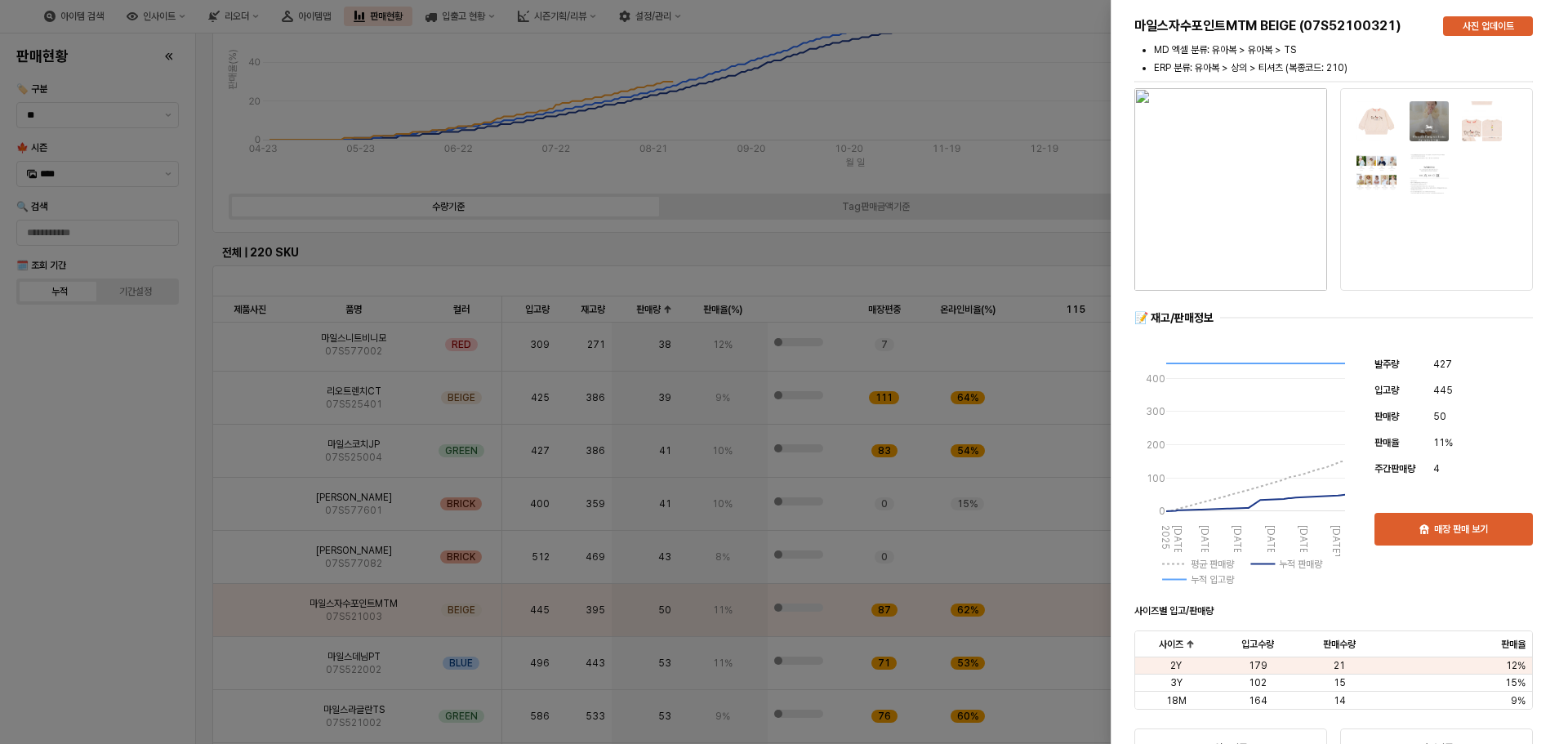
click at [719, 276] on div at bounding box center [784, 372] width 1568 height 744
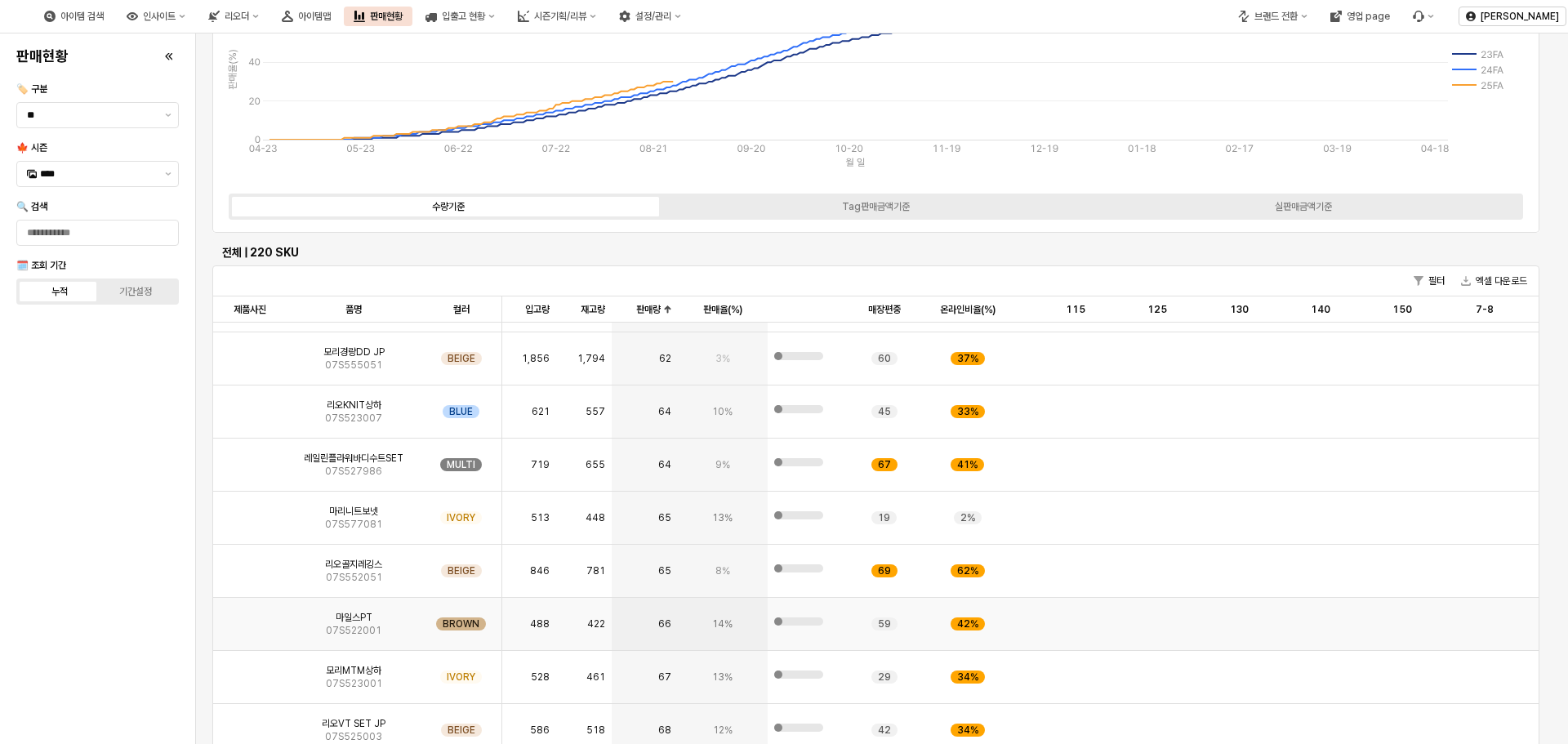
scroll to position [735, 0]
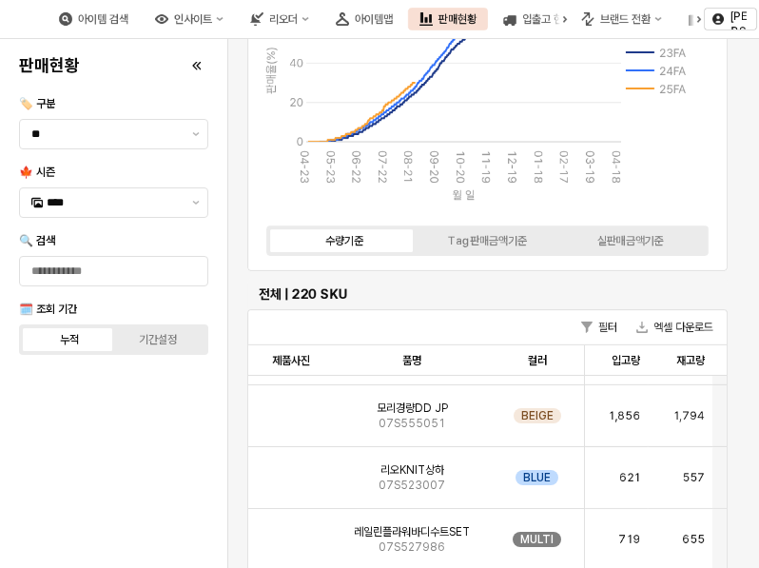
click at [471, 323] on div "필터 엑셀 다운로드" at bounding box center [487, 327] width 479 height 35
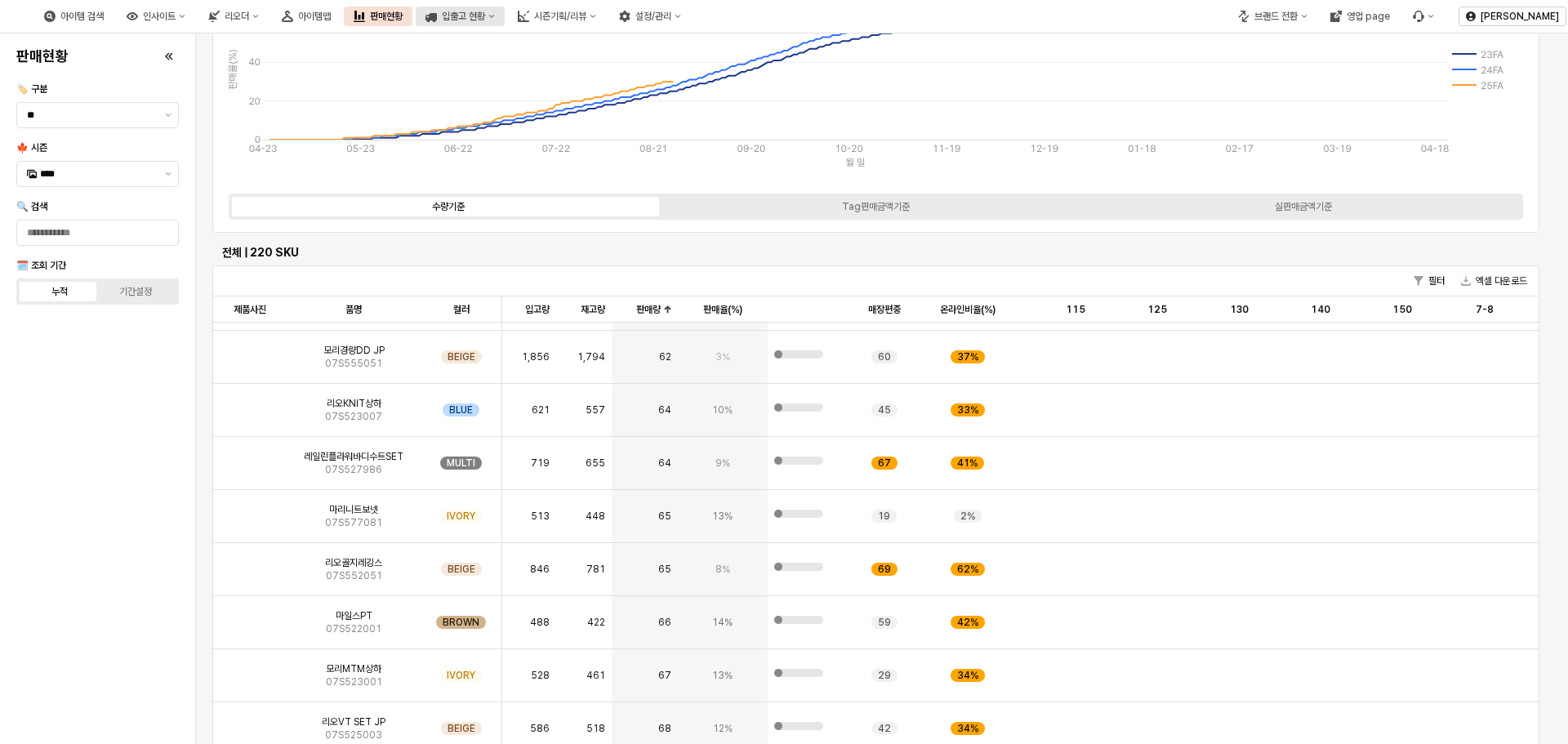
click at [485, 16] on div "입출고 현황" at bounding box center [463, 15] width 43 height 11
click at [330, 16] on div "아이템맵" at bounding box center [314, 15] width 33 height 11
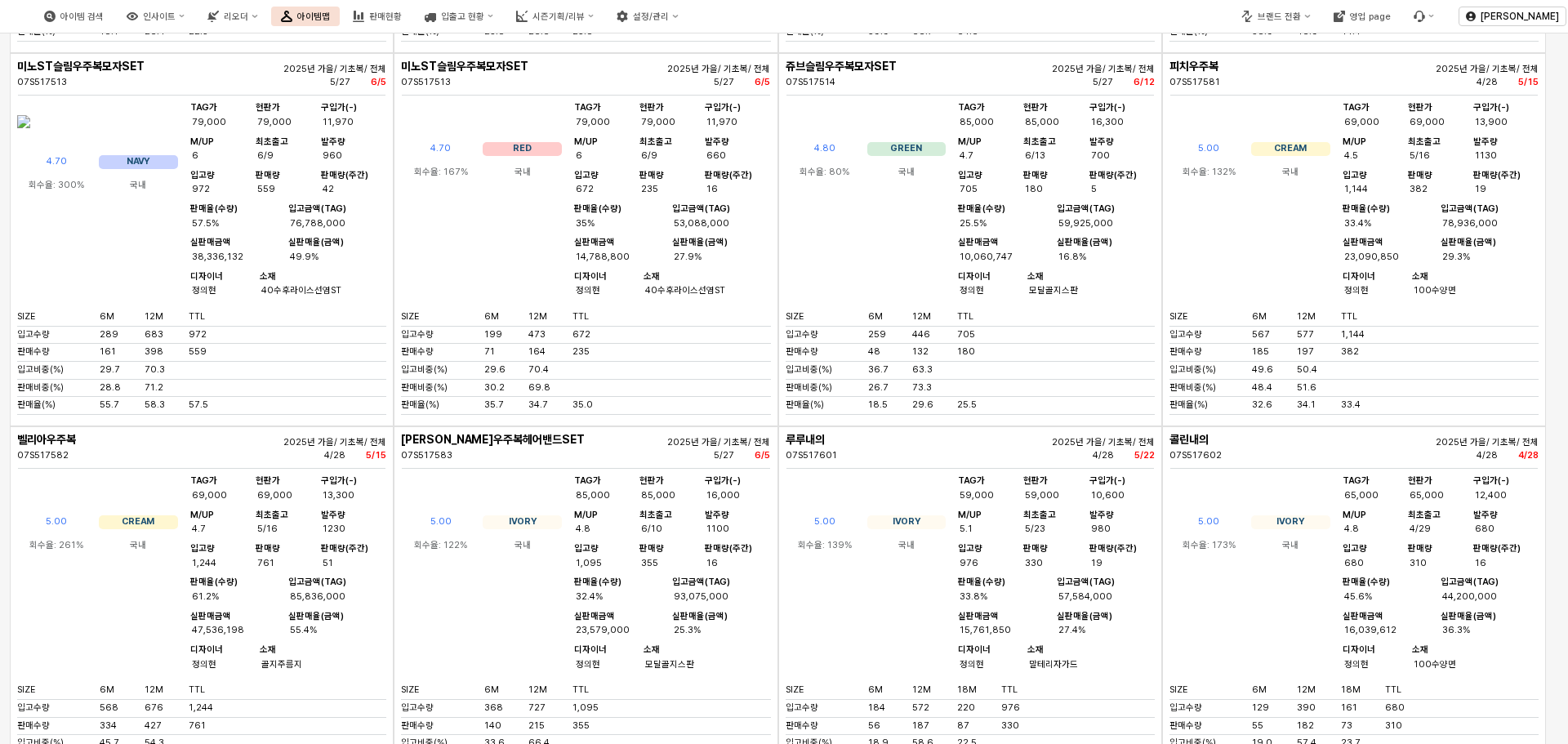
scroll to position [2858, 0]
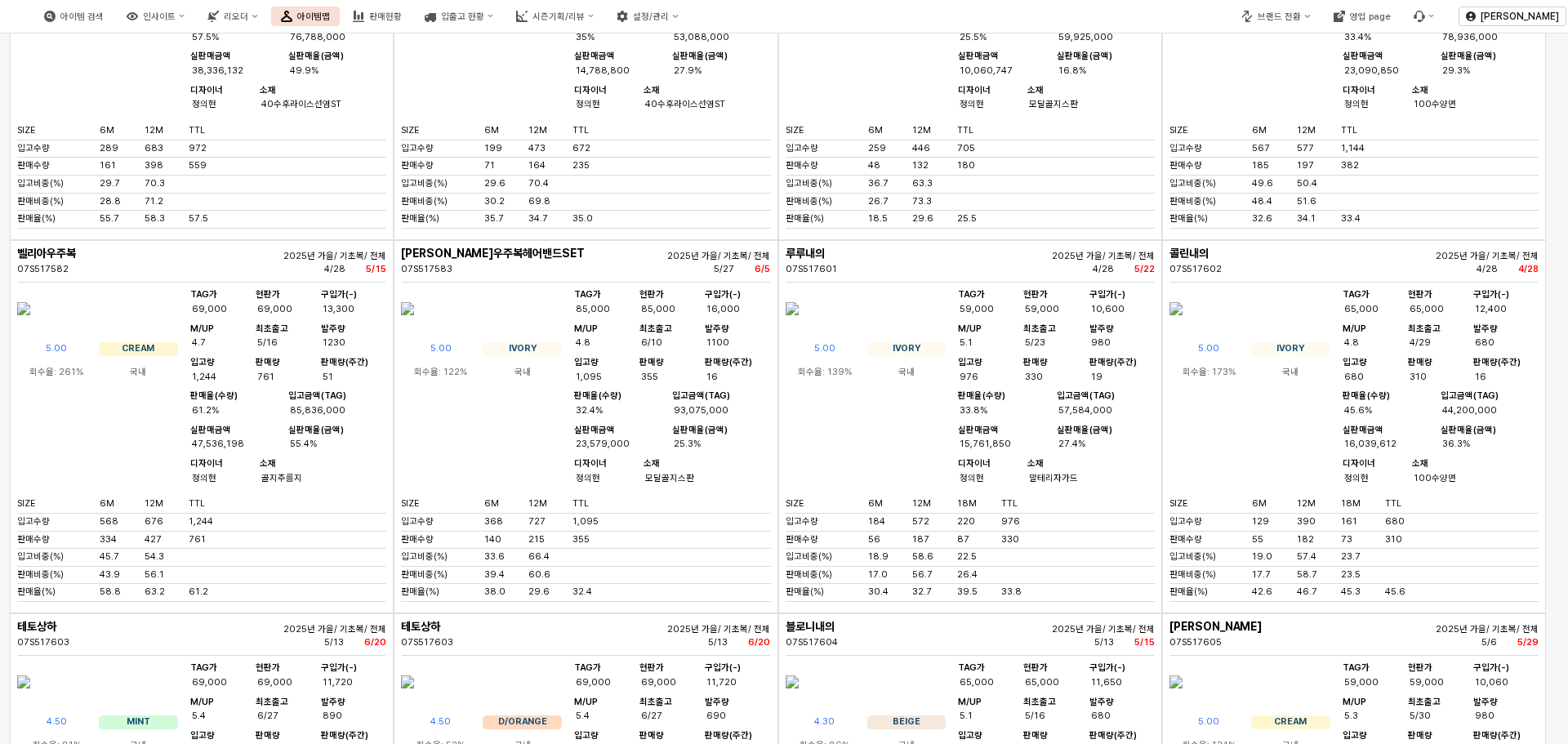
click at [578, 9] on div "672" at bounding box center [605, 3] width 63 height 12
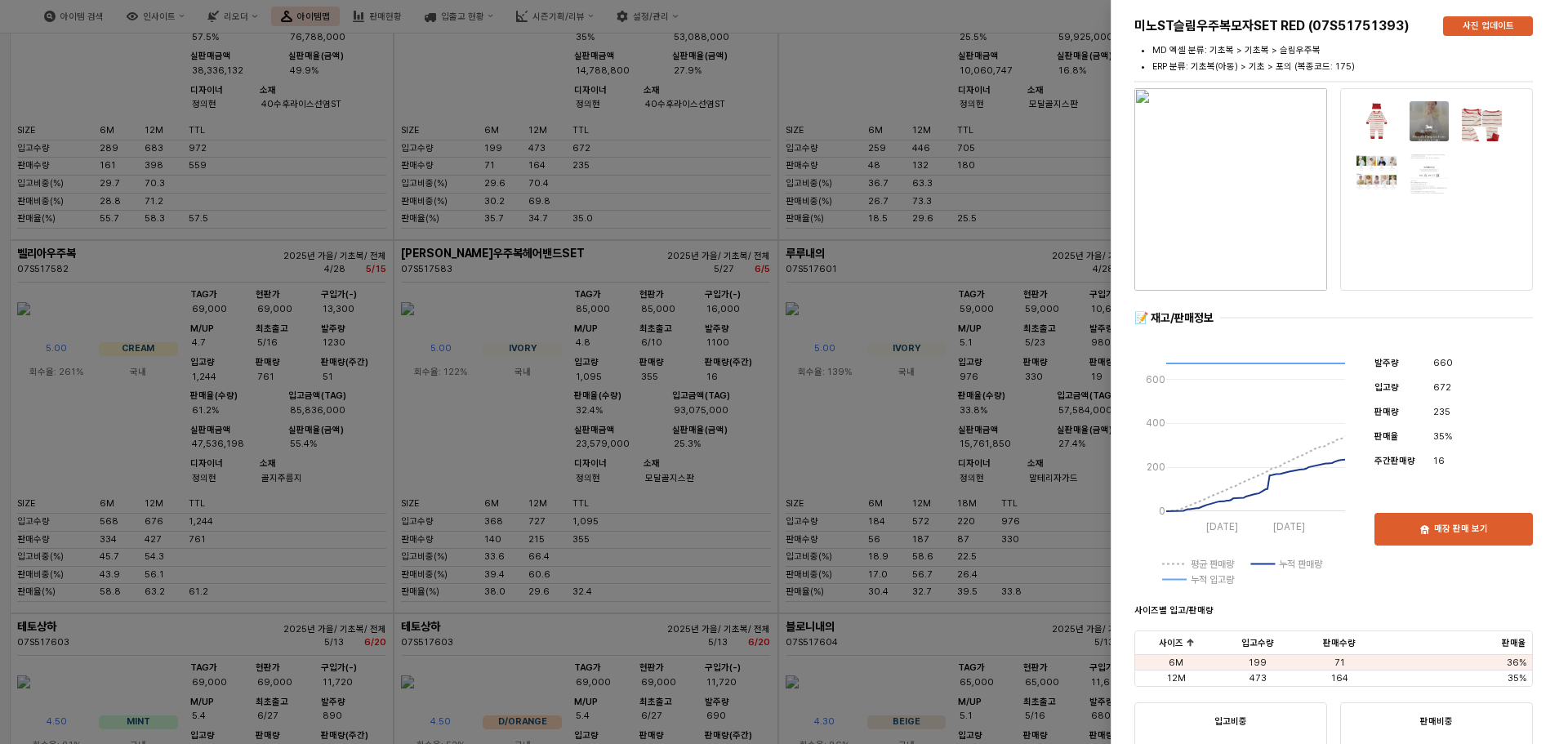
click at [623, 387] on div at bounding box center [784, 372] width 1568 height 744
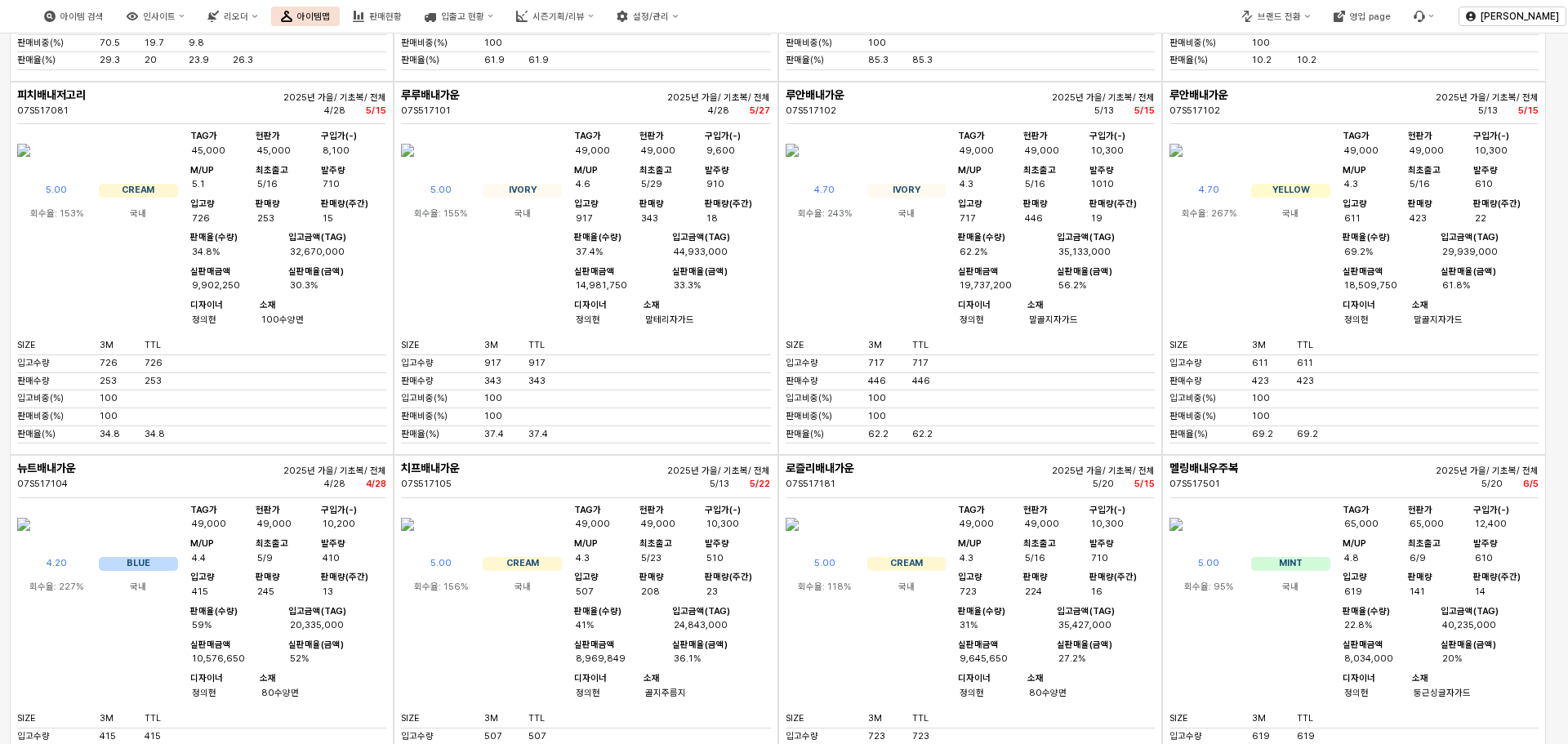
scroll to position [0, 0]
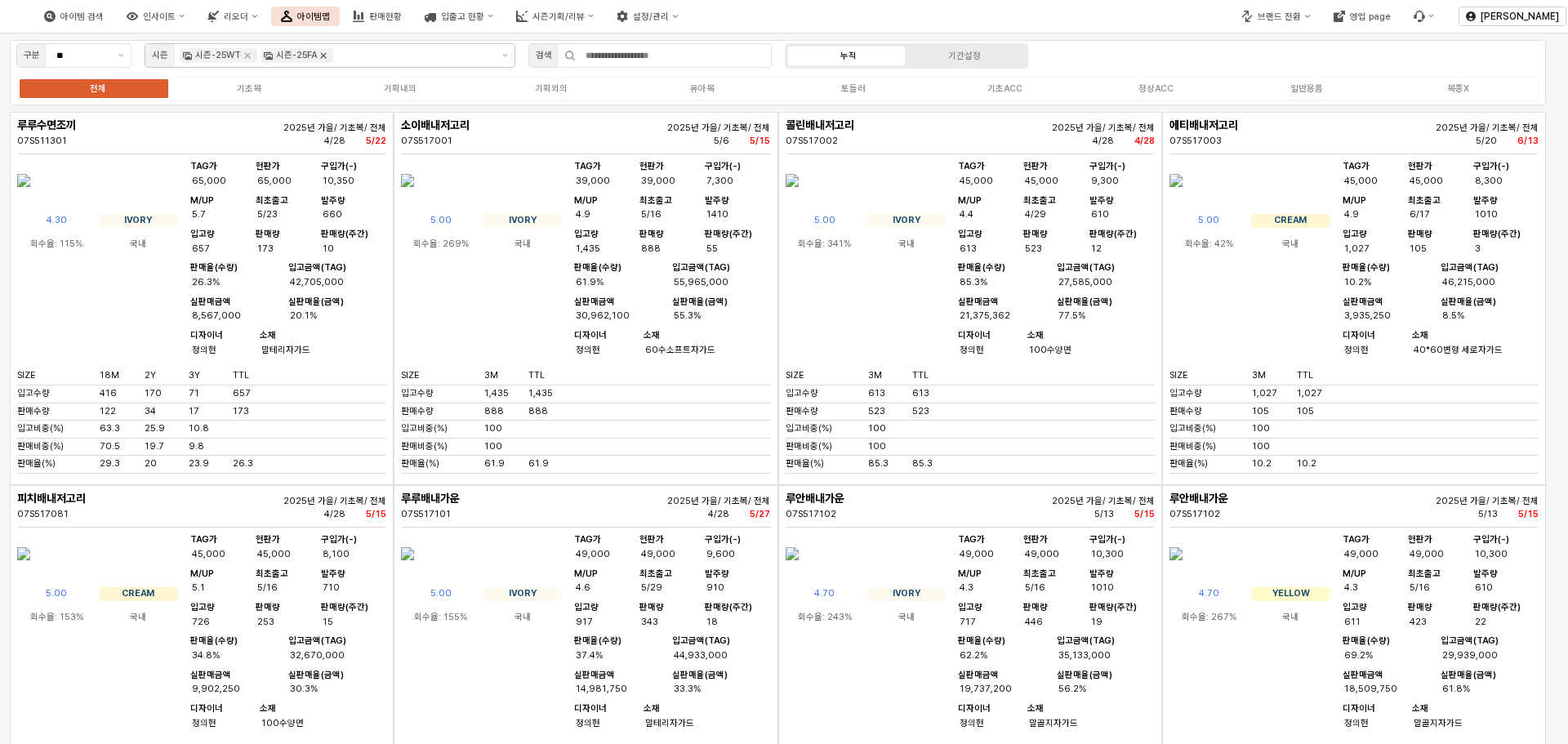
click at [324, 57] on icon "Remove 시즌-25FA" at bounding box center [324, 56] width 6 height 6
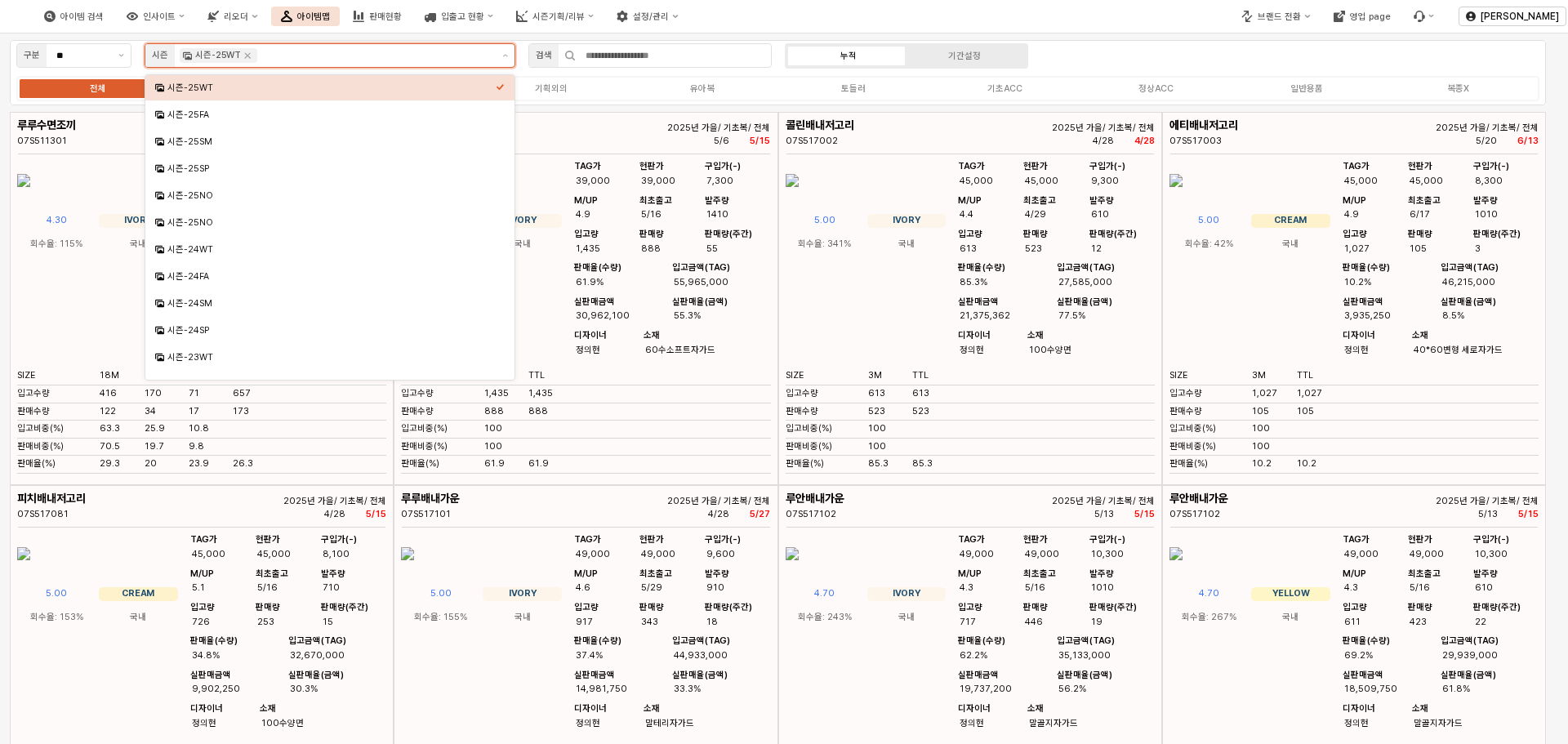
click at [432, 90] on div "시즌-25WT" at bounding box center [331, 88] width 328 height 12
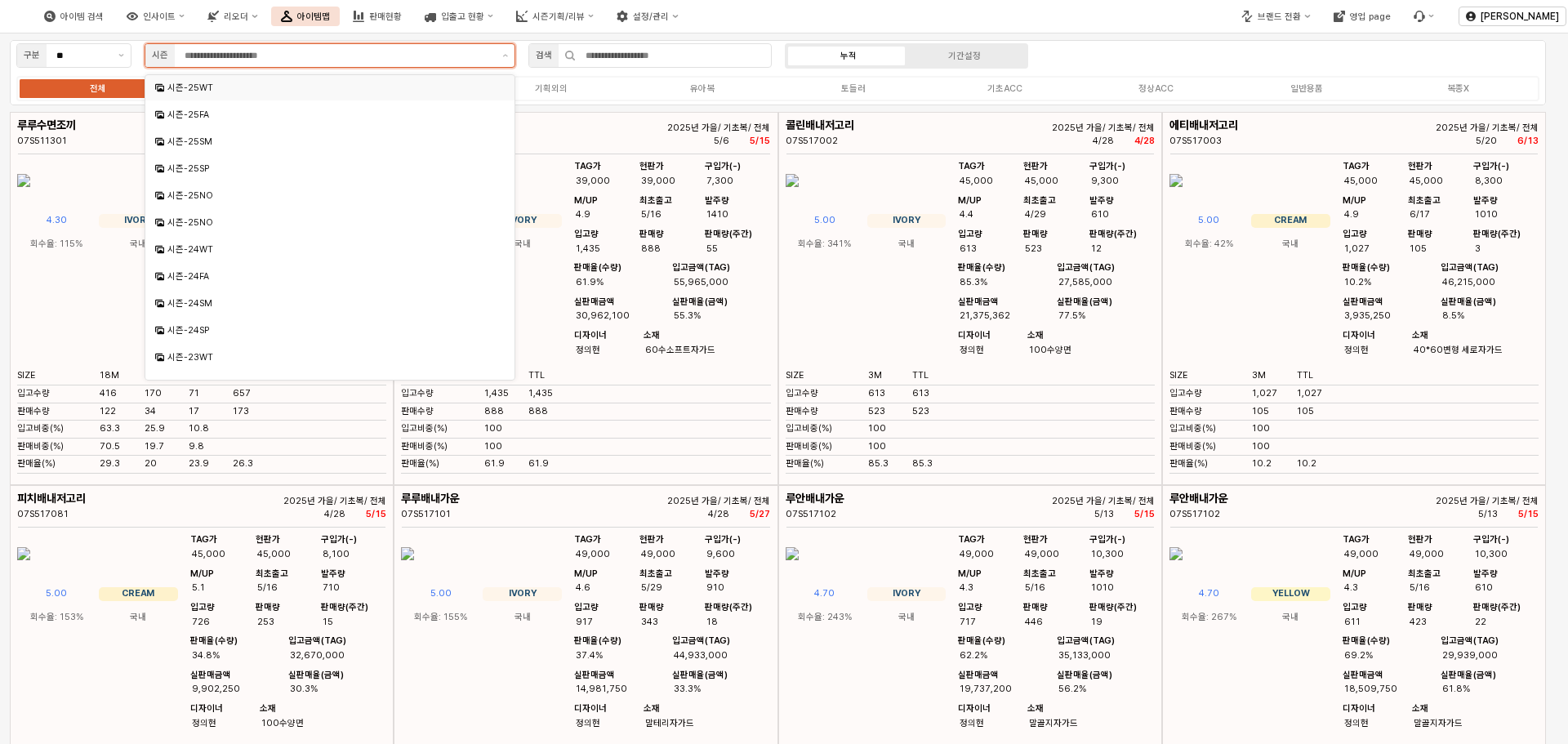
click at [215, 82] on div "시즌-25WT" at bounding box center [331, 88] width 328 height 12
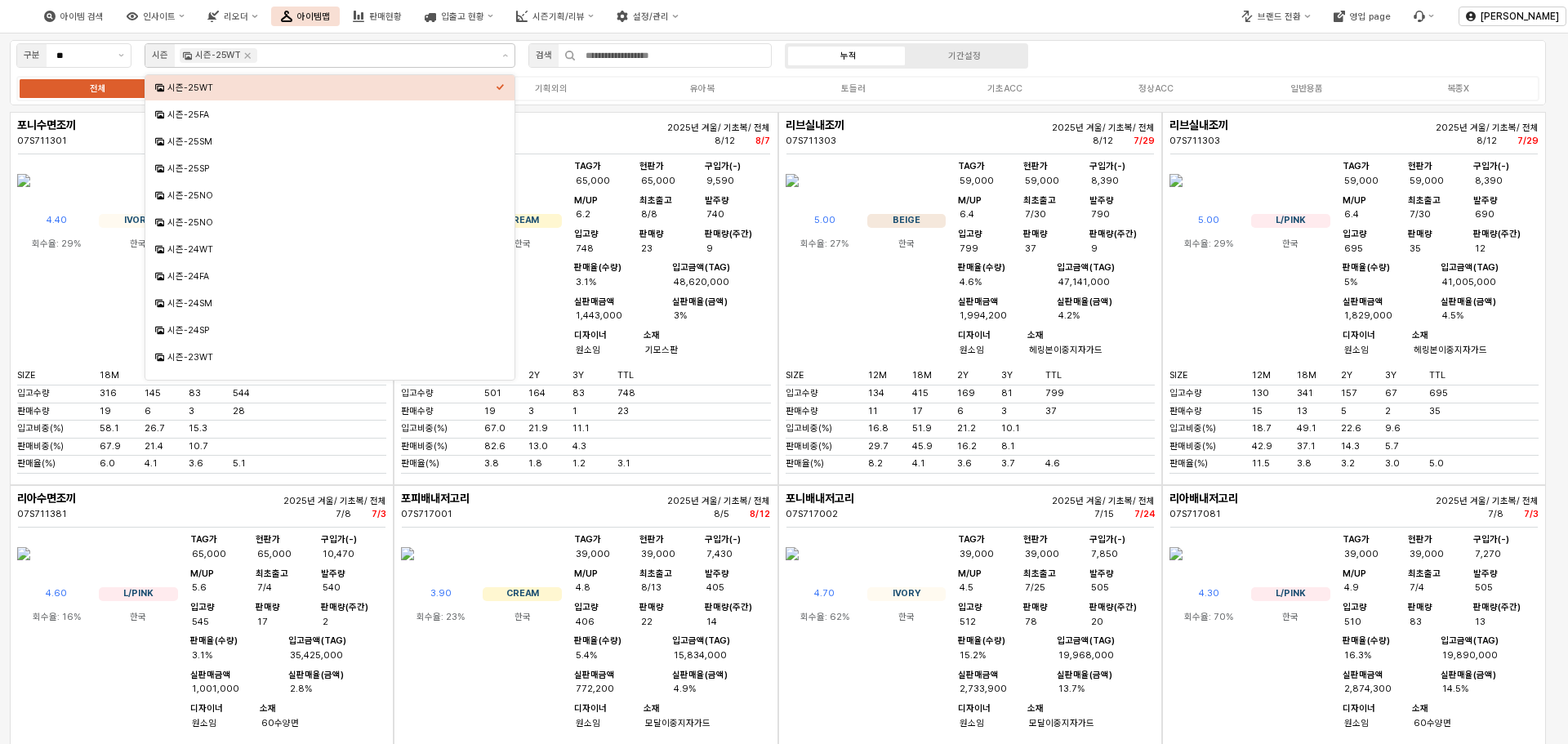
click at [1153, 48] on div "구분 ** 시즌 시즌-25WT 검색 누적 기간설정 전체 기초복 기획내의 기획외의 유아복 토들러 기초ACC 정상ACC 일반용품 복종X" at bounding box center [778, 73] width 1536 height 65
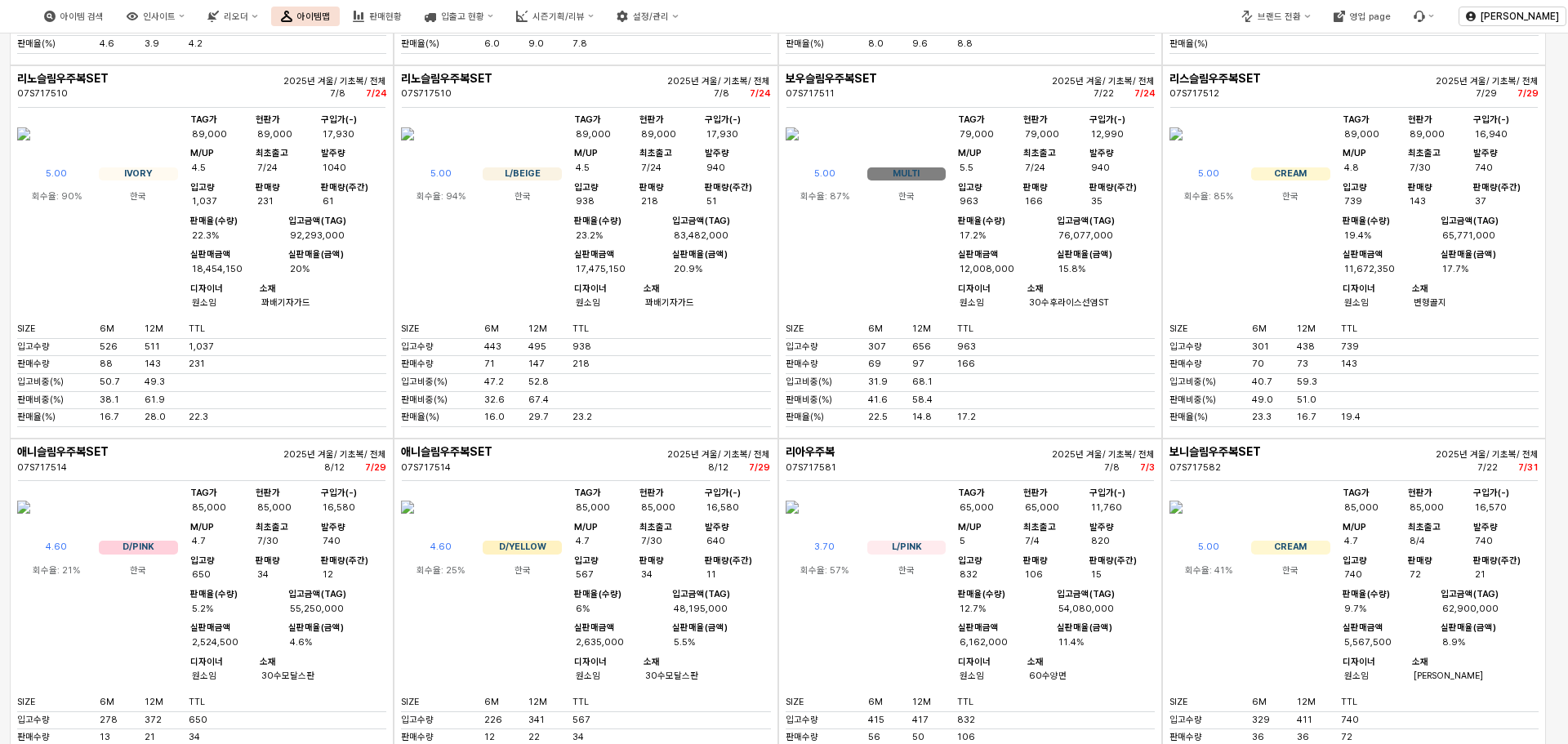
scroll to position [2907, 0]
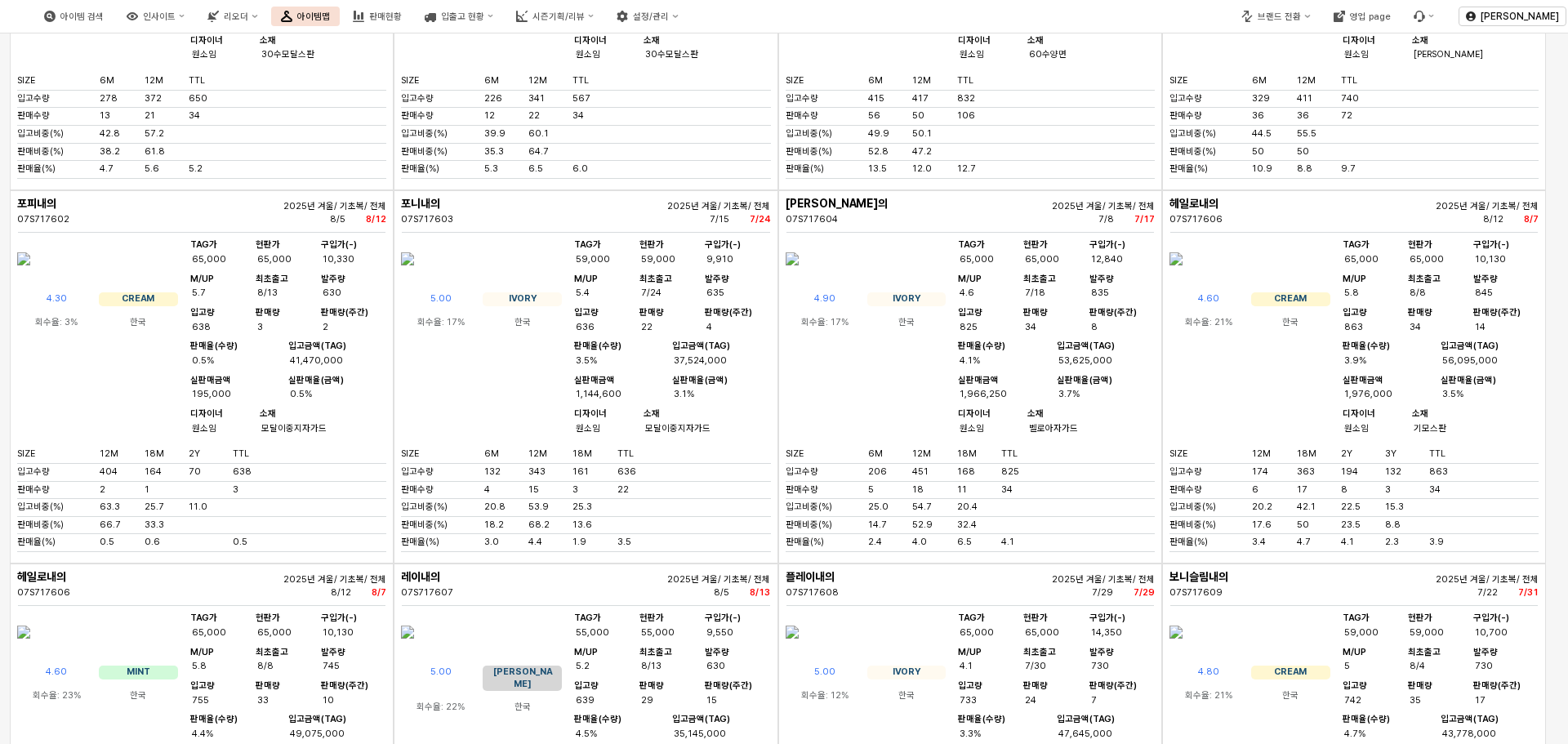
click at [1214, 178] on div "SIZE 6M 12M TTL 입고수량 329 411 740 판매수량 36 36 72 입고비중(%) 44.5 55.5 판매비중(%) 50 50 …" at bounding box center [1353, 127] width 369 height 104
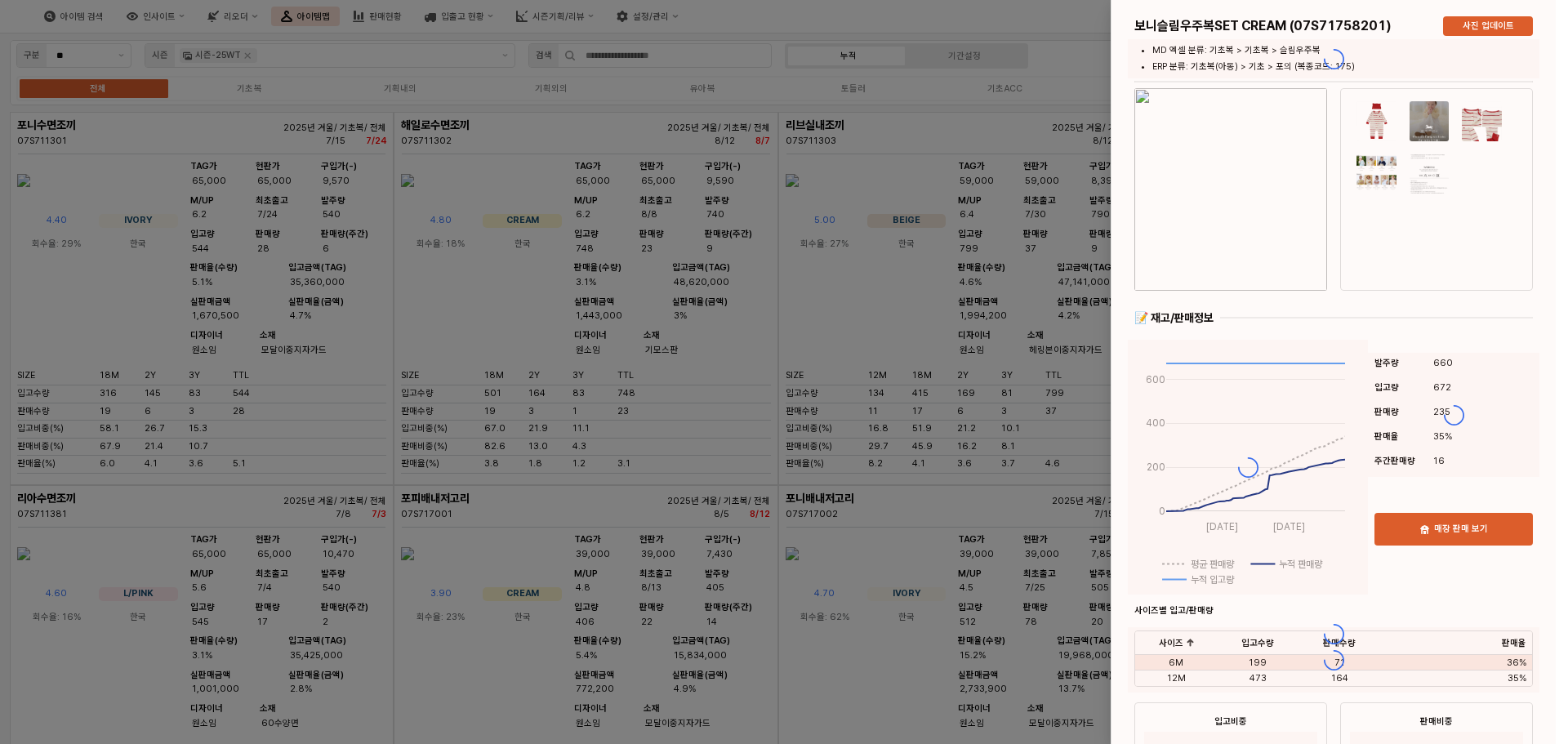
scroll to position [2907, 0]
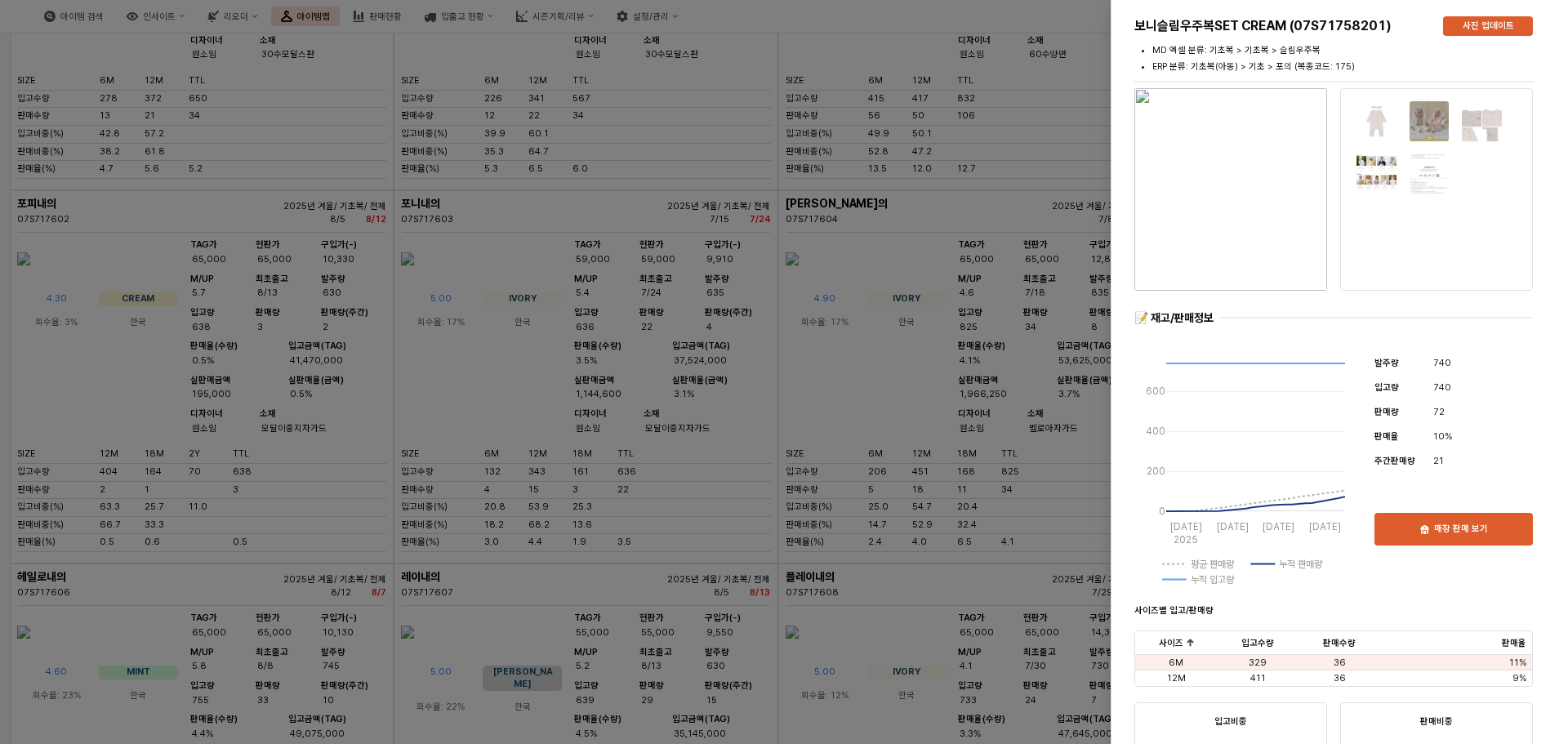
click at [38, 177] on div at bounding box center [784, 372] width 1568 height 744
